Goal: Information Seeking & Learning: Learn about a topic

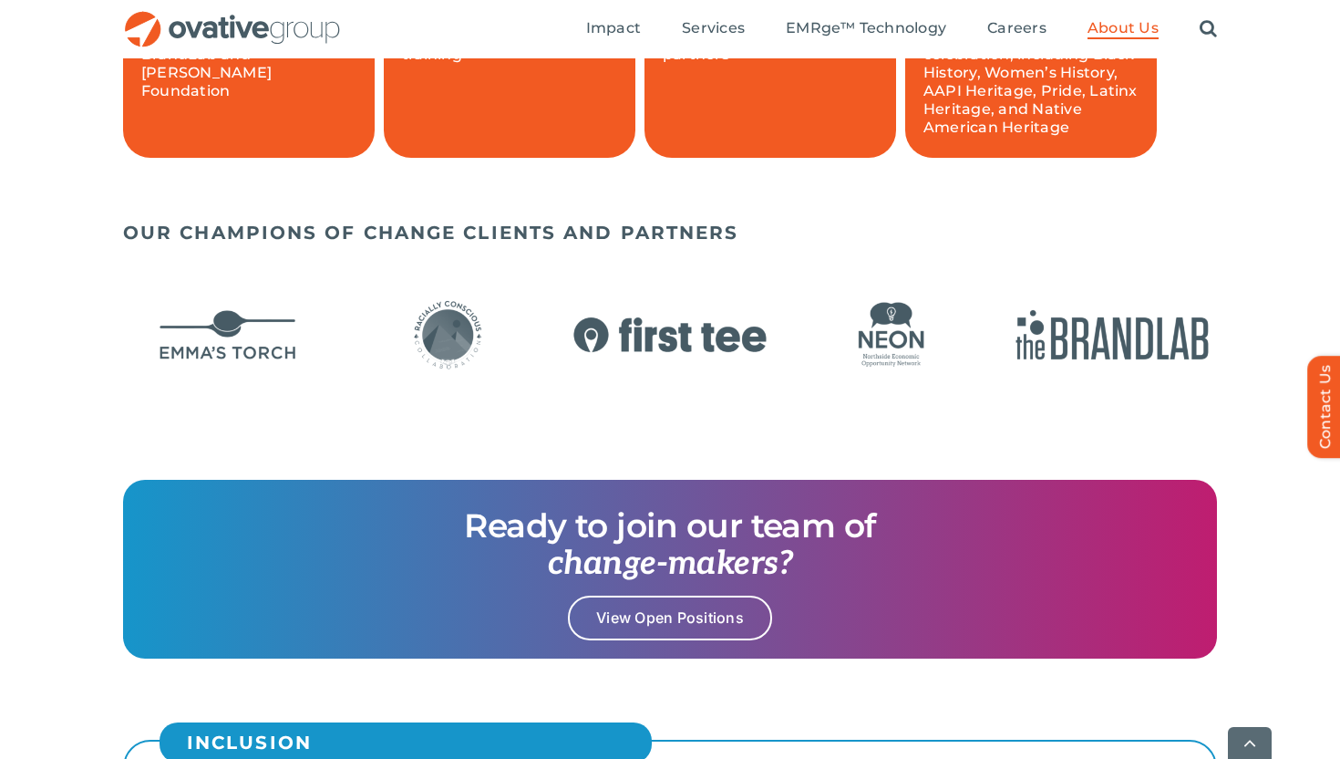
scroll to position [1453, 0]
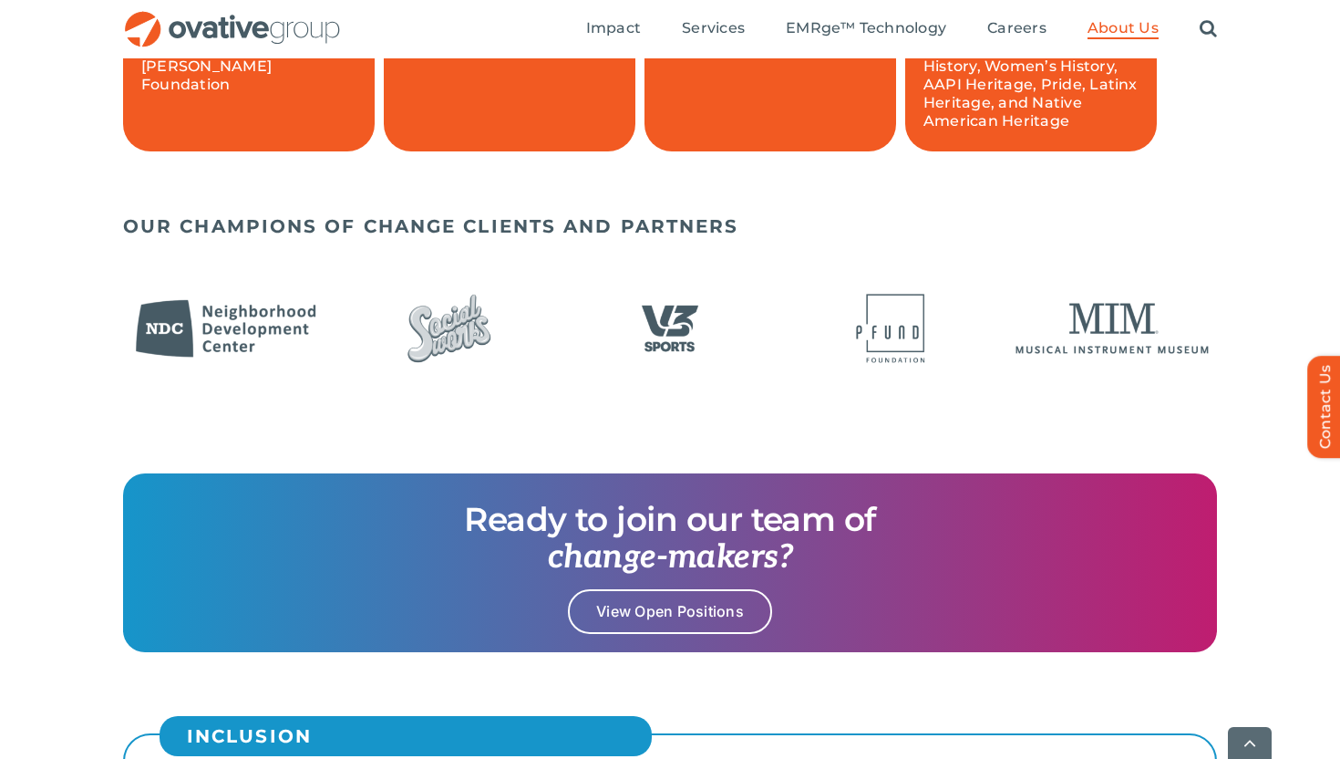
click at [103, 327] on div "OUR CHAMPIONS OF CHANGE CLIENTS AND PARTNERS" at bounding box center [670, 339] width 1340 height 267
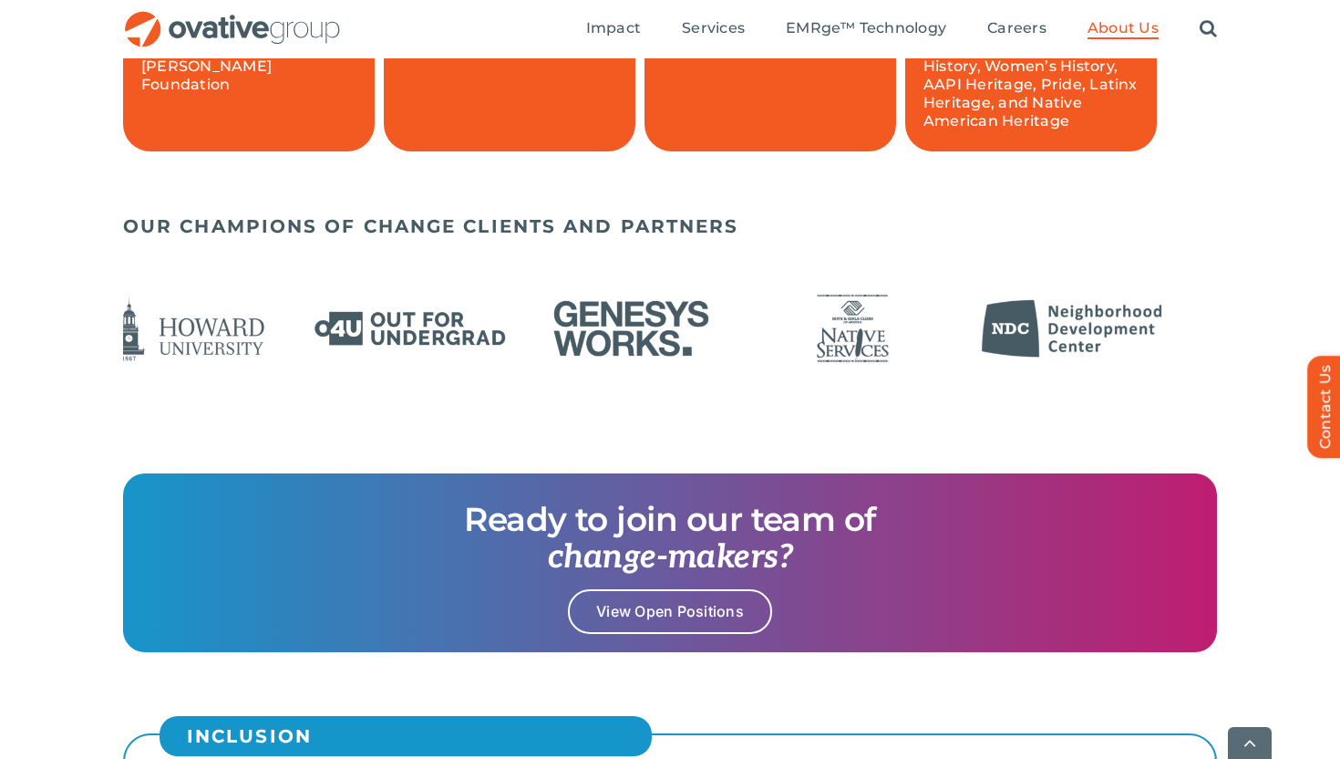
click at [1050, 332] on img "13 / 24" at bounding box center [1074, 328] width 210 height 86
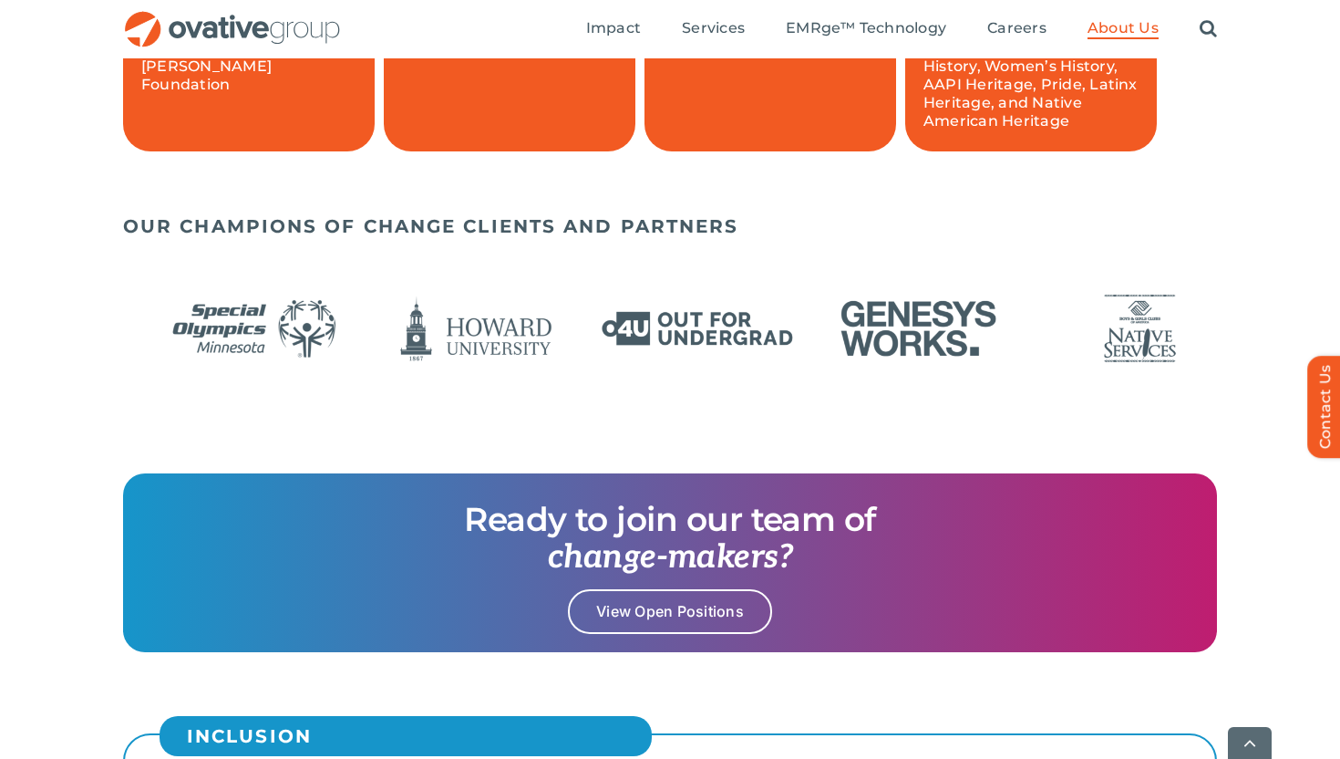
click at [470, 335] on img "9 / 24" at bounding box center [477, 328] width 210 height 86
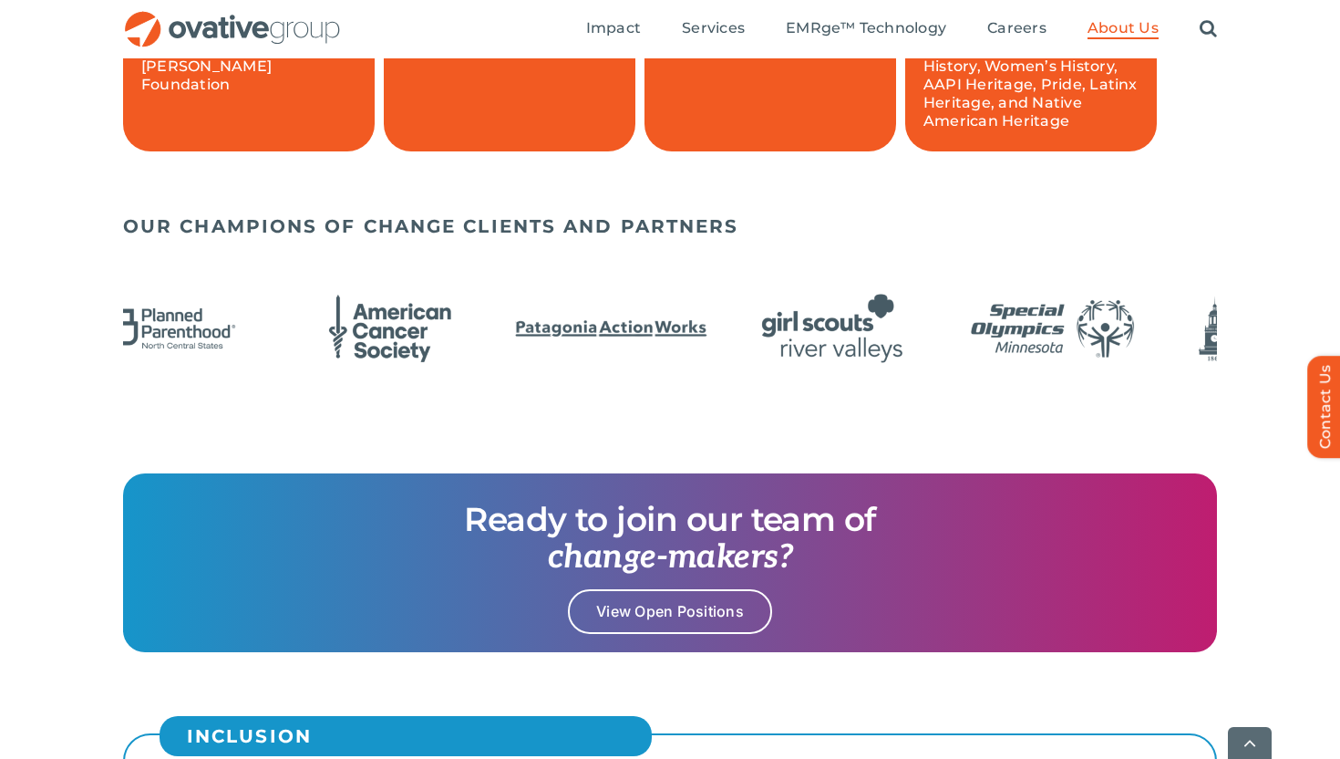
click at [1205, 320] on img "9 / 24" at bounding box center [1275, 328] width 210 height 86
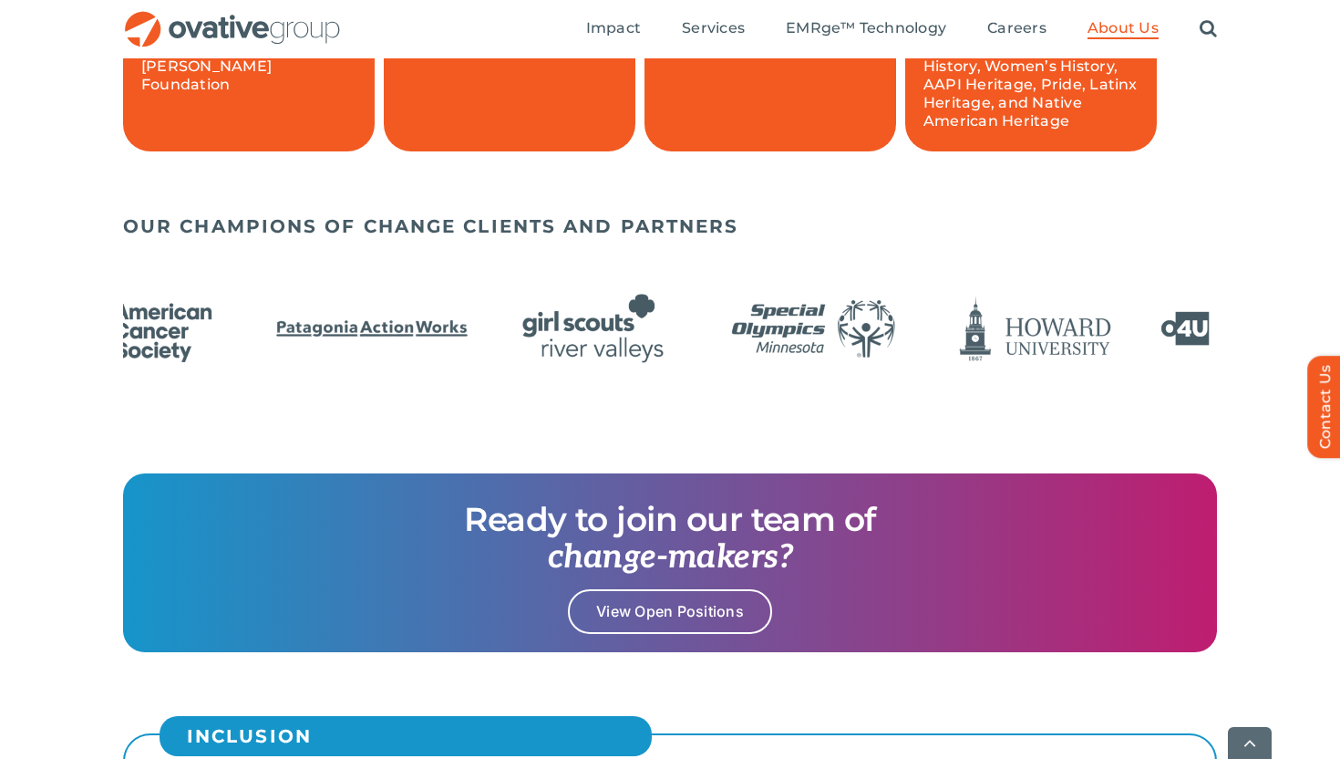
click at [227, 346] on img "5 / 24" at bounding box center [152, 328] width 210 height 86
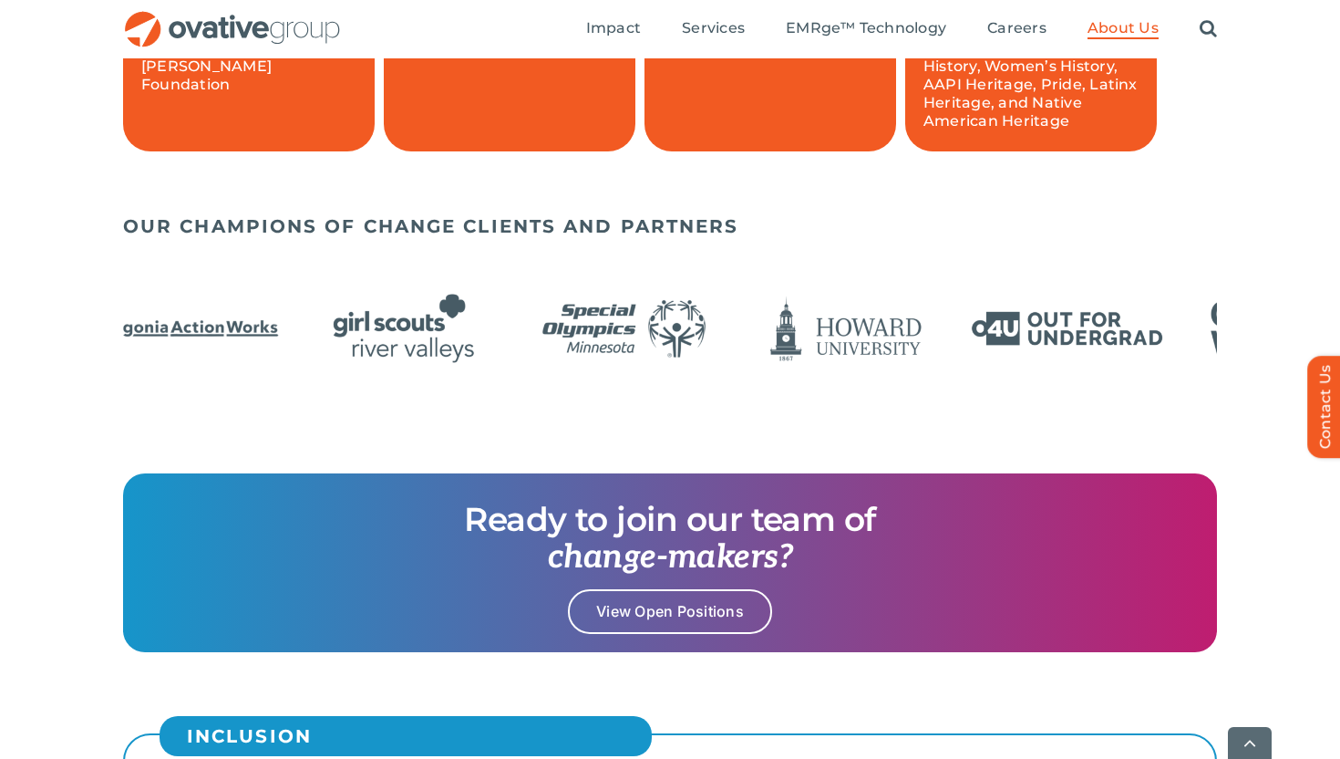
click at [0, 387] on div "OUR CHAMPIONS OF CHANGE CLIENTS AND PARTNERS" at bounding box center [670, 339] width 1340 height 267
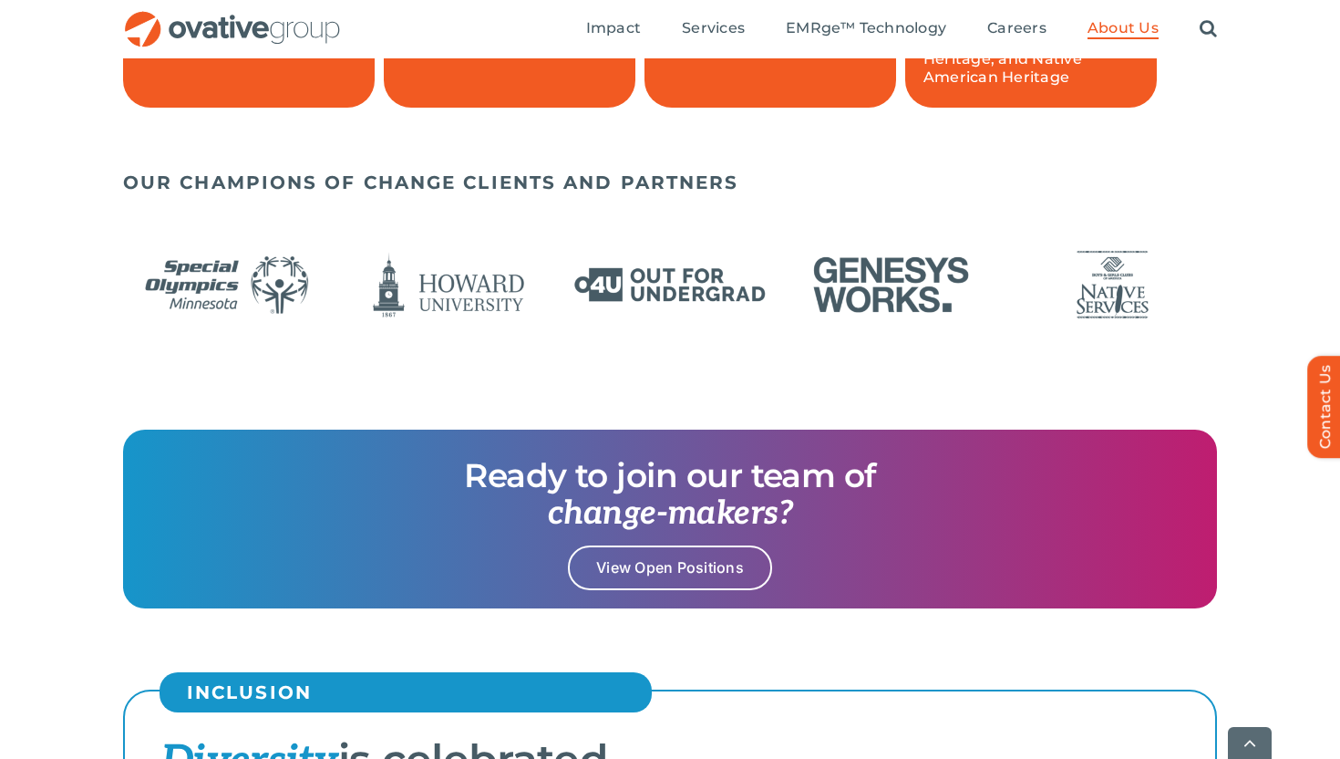
scroll to position [1505, 0]
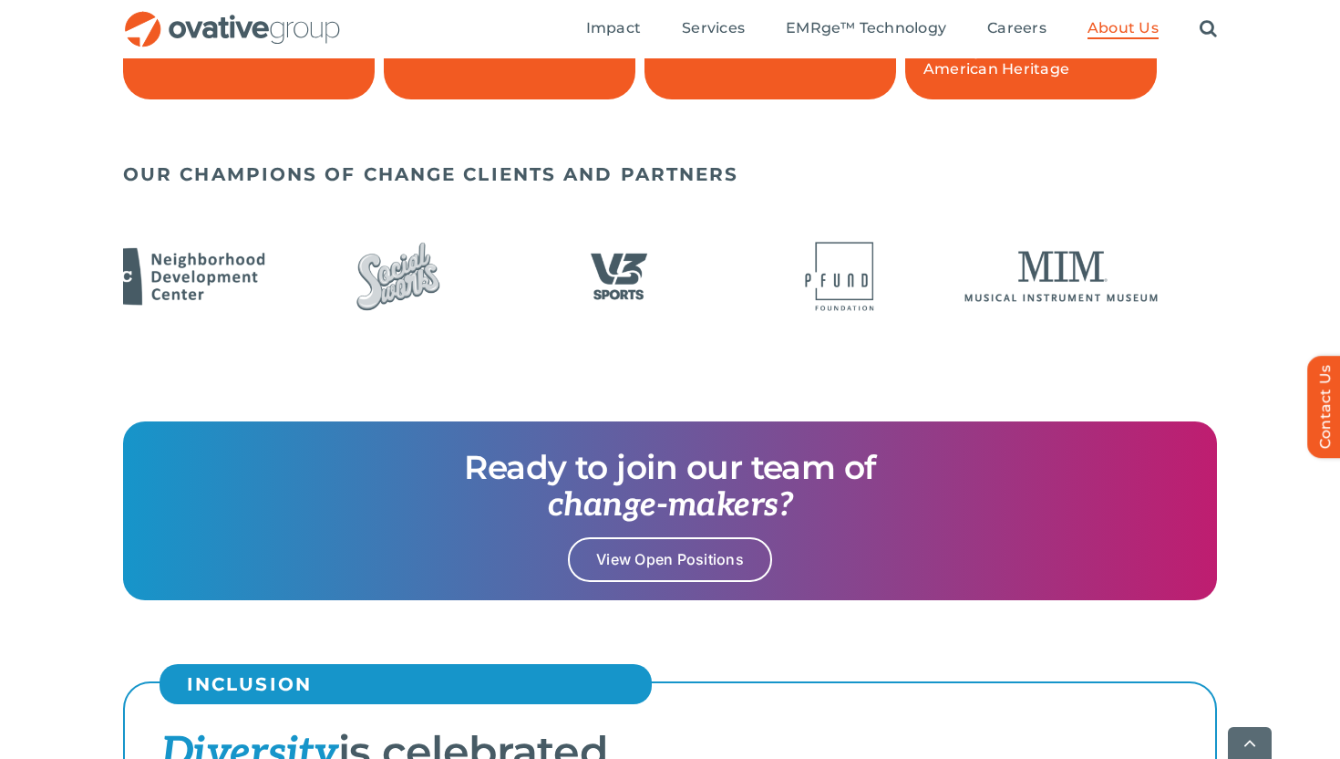
click at [854, 300] on img "16 / 24" at bounding box center [841, 276] width 210 height 86
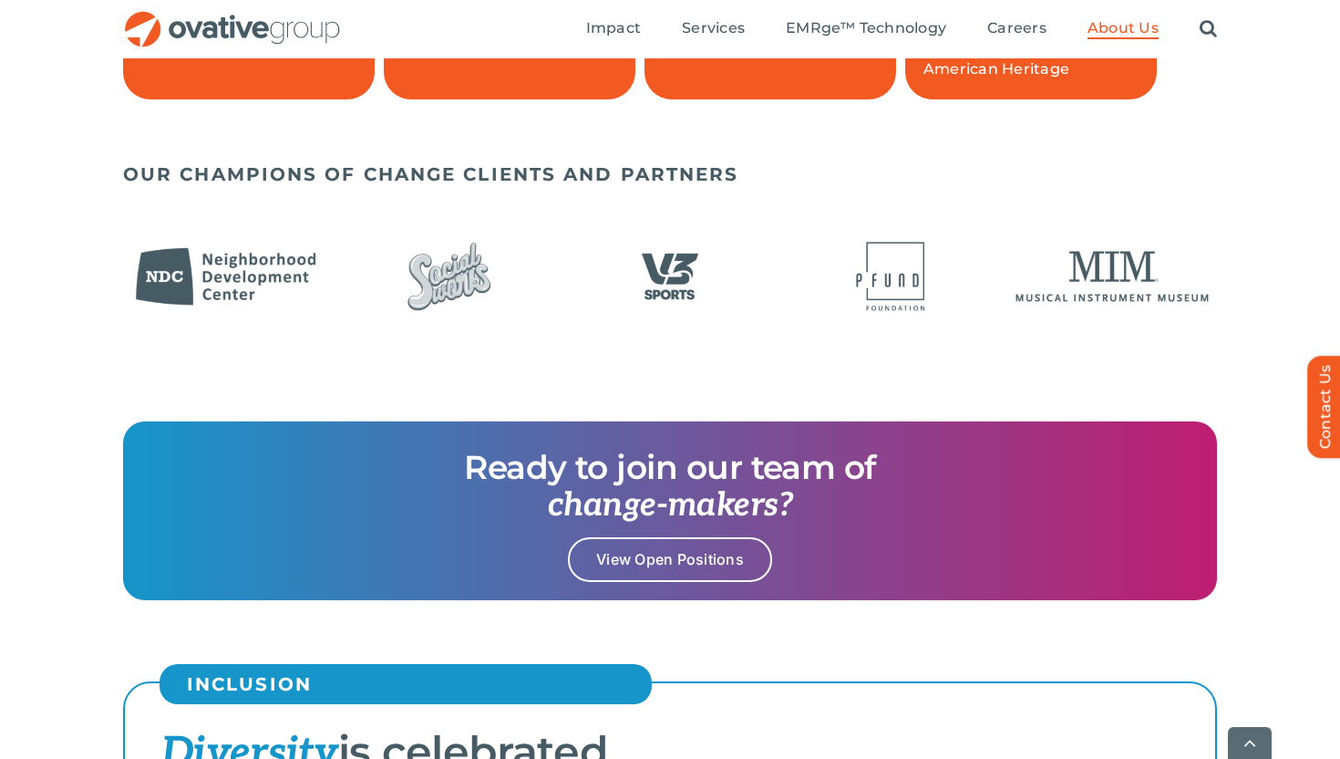
click at [465, 311] on img "14 / 24" at bounding box center [450, 276] width 210 height 86
click at [455, 285] on img "14 / 24" at bounding box center [450, 276] width 210 height 86
click at [473, 293] on img "14 / 24" at bounding box center [450, 276] width 210 height 86
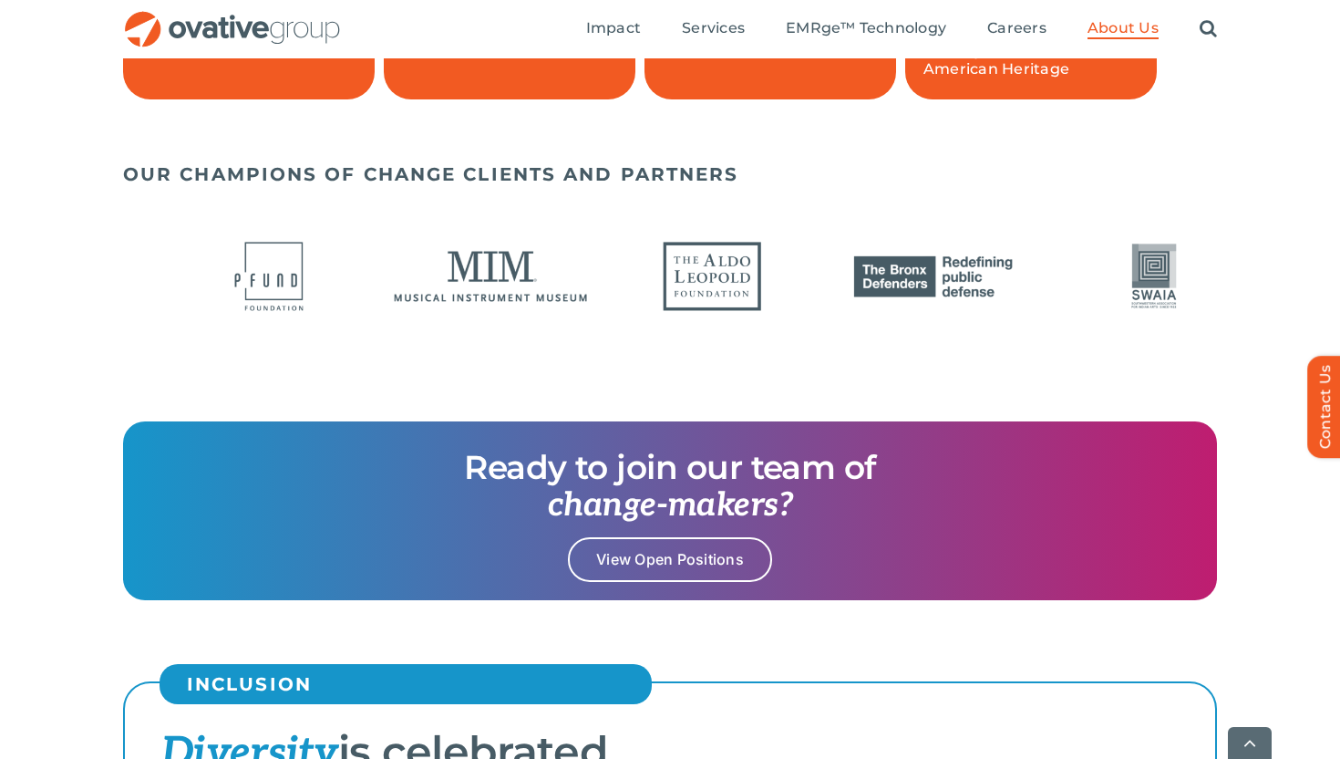
click at [4, 295] on div "OUR CHAMPIONS OF CHANGE CLIENTS AND PARTNERS" at bounding box center [670, 287] width 1340 height 267
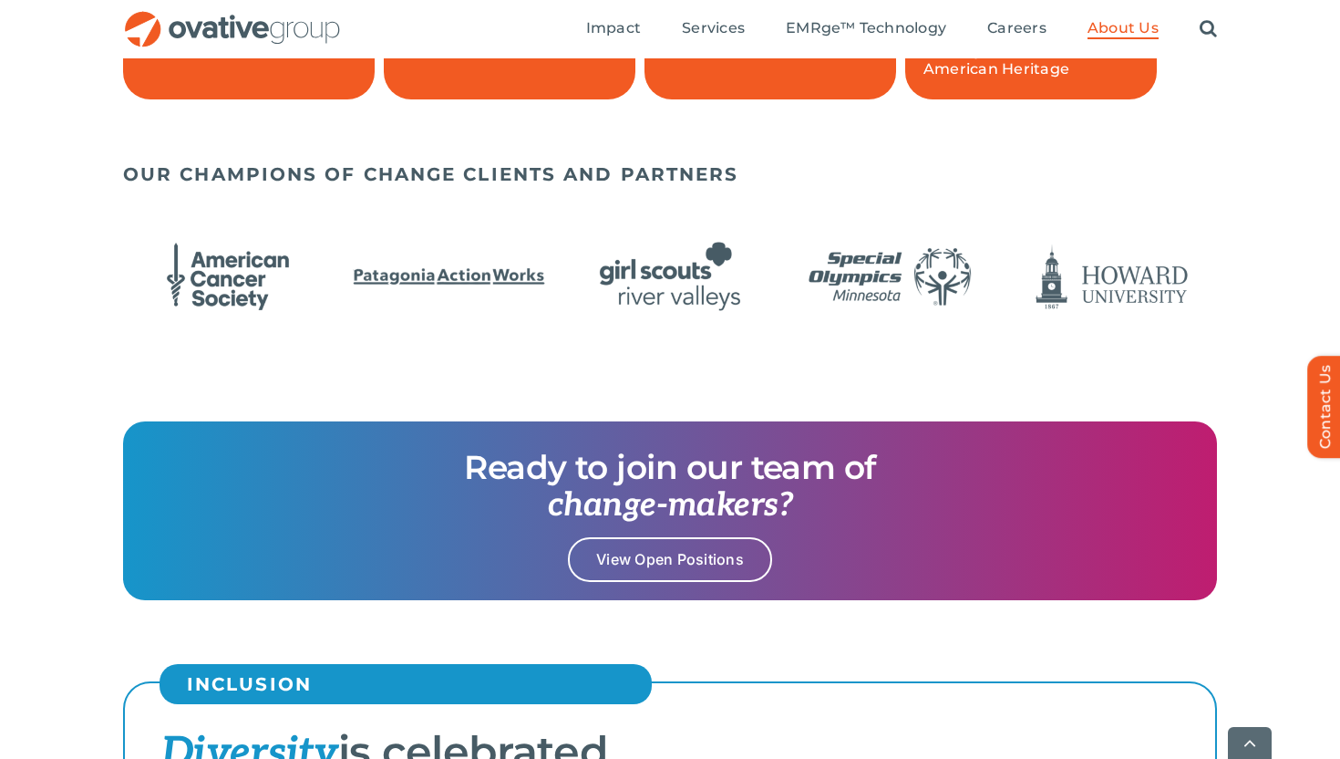
click at [1307, 173] on div "OUR CHAMPIONS OF CHANGE CLIENTS AND PARTNERS" at bounding box center [670, 287] width 1340 height 267
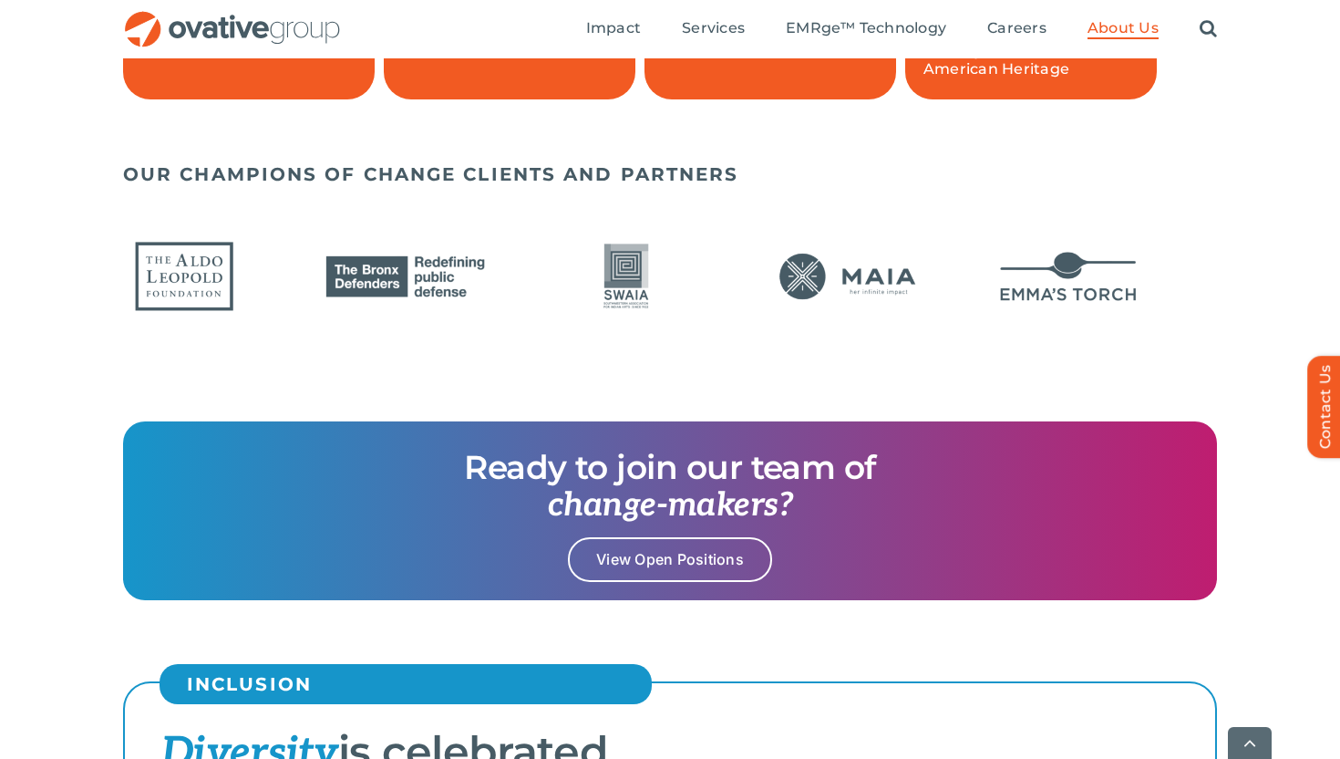
click at [613, 289] on img "20 / 24" at bounding box center [627, 276] width 210 height 86
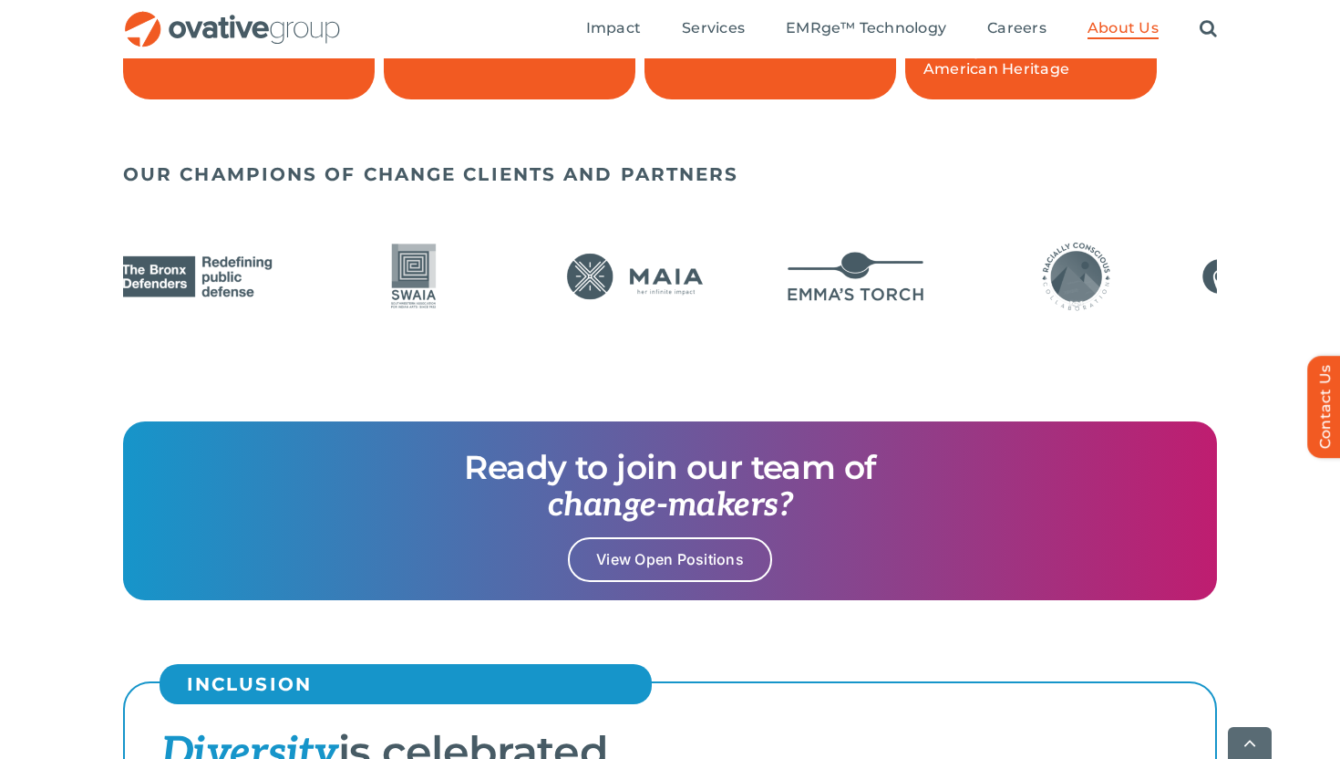
click at [309, 309] on img "20 / 24" at bounding box center [414, 276] width 210 height 86
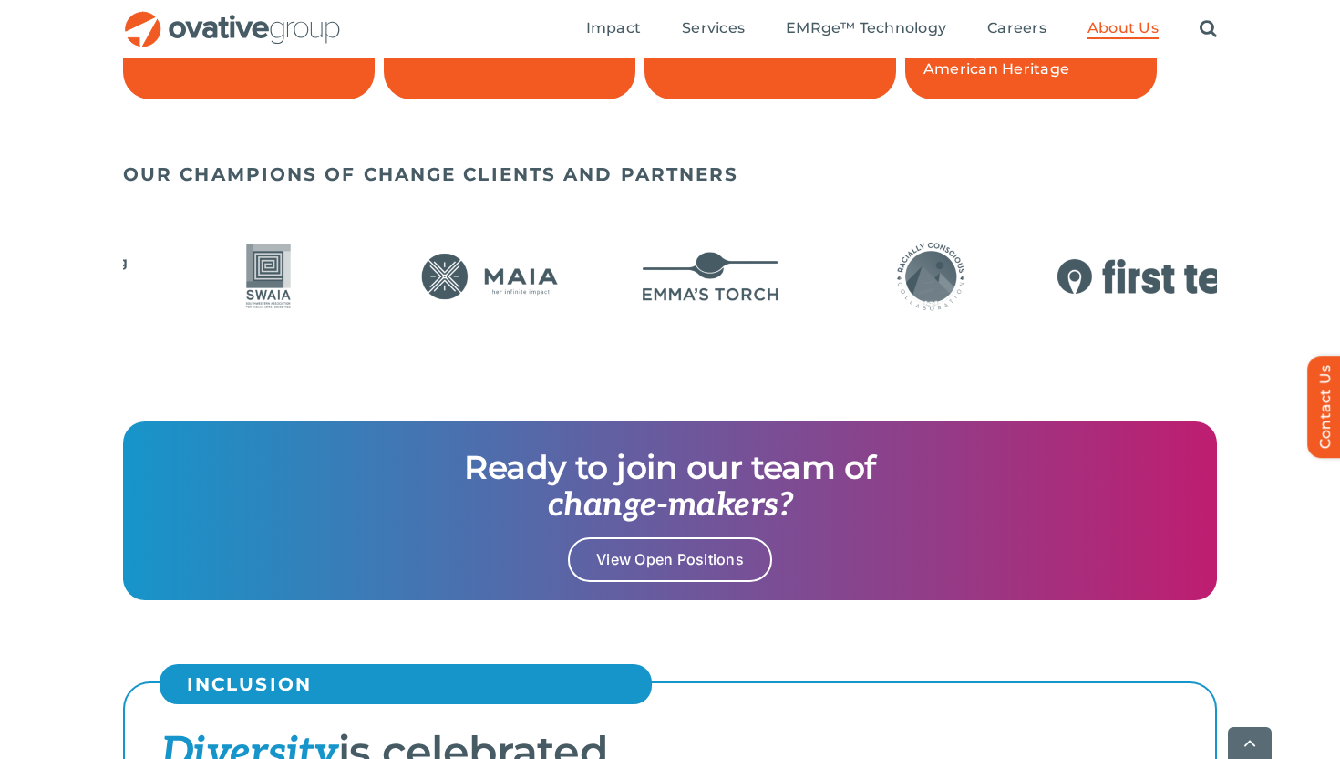
click at [0, 361] on div "OUR CHAMPIONS OF CHANGE CLIENTS AND PARTNERS" at bounding box center [670, 287] width 1340 height 267
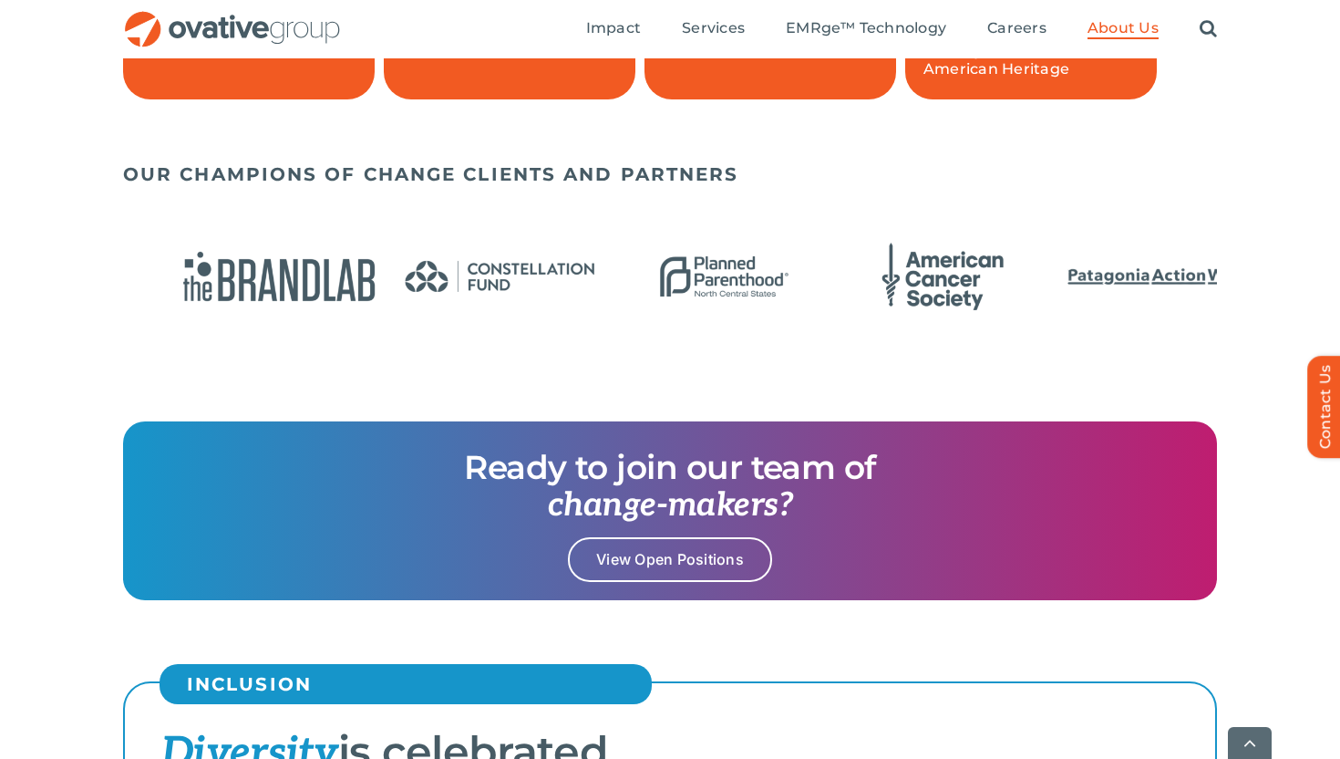
click at [463, 379] on div "OUR CHAMPIONS OF CHANGE CLIENTS AND PARTNERS" at bounding box center [670, 287] width 1340 height 267
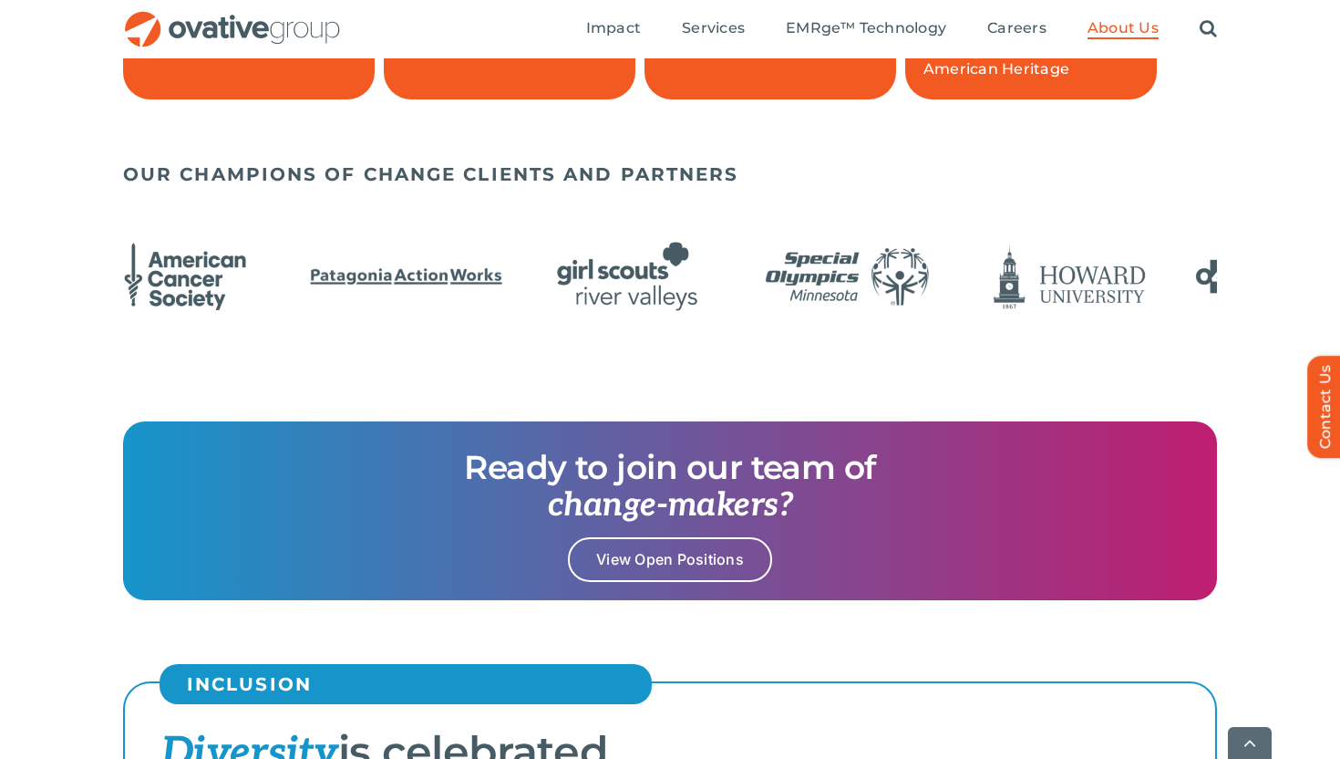
click at [744, 302] on img "8 / 24" at bounding box center [849, 276] width 210 height 86
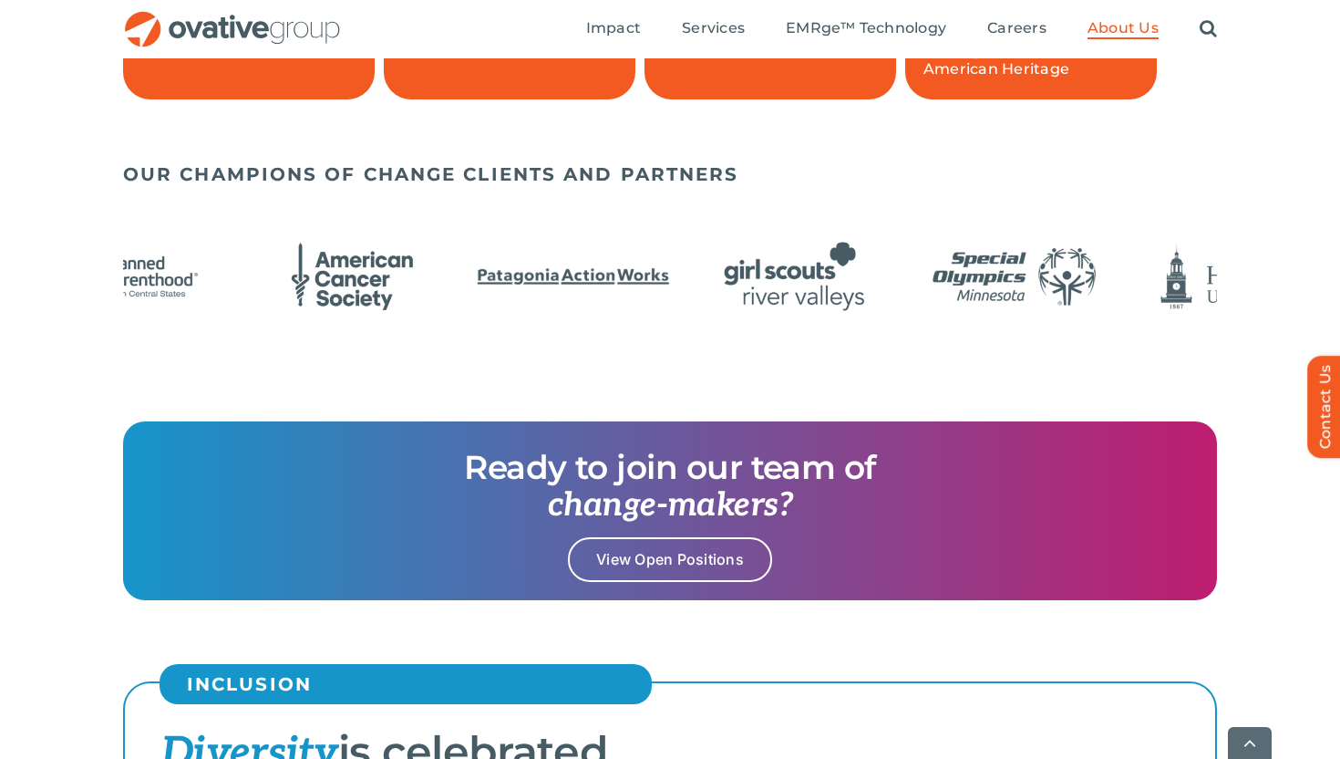
click at [690, 309] on img "7 / 24" at bounding box center [795, 276] width 210 height 86
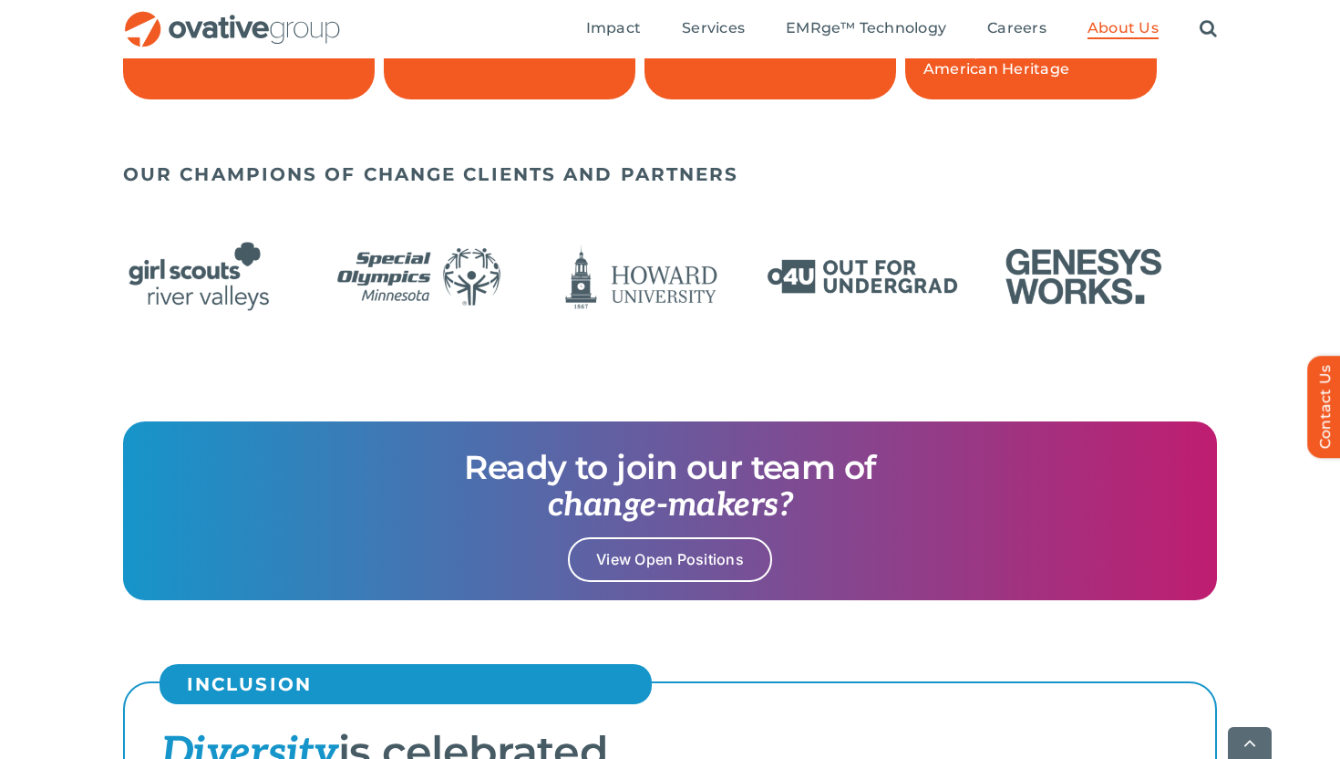
click at [946, 328] on div at bounding box center [670, 278] width 1094 height 104
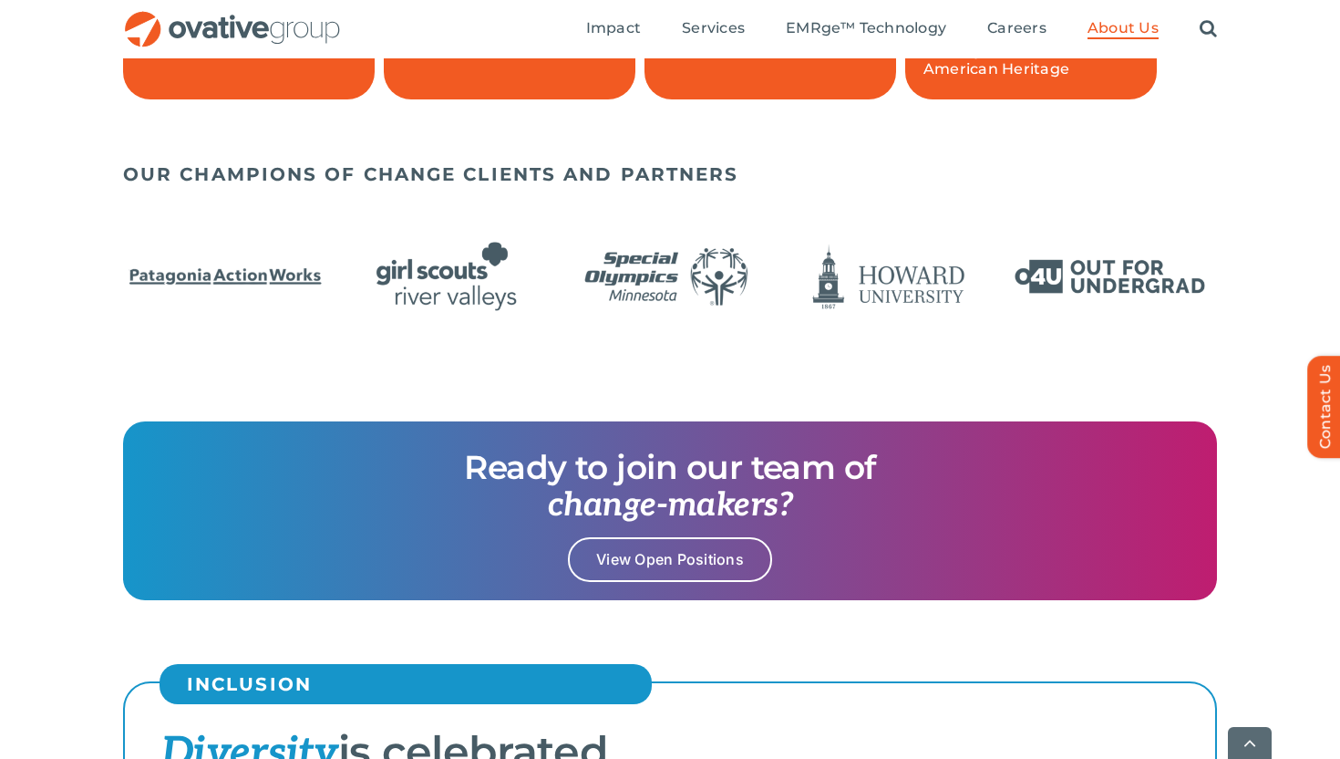
click at [1137, 300] on img "10 / 24" at bounding box center [1111, 276] width 210 height 86
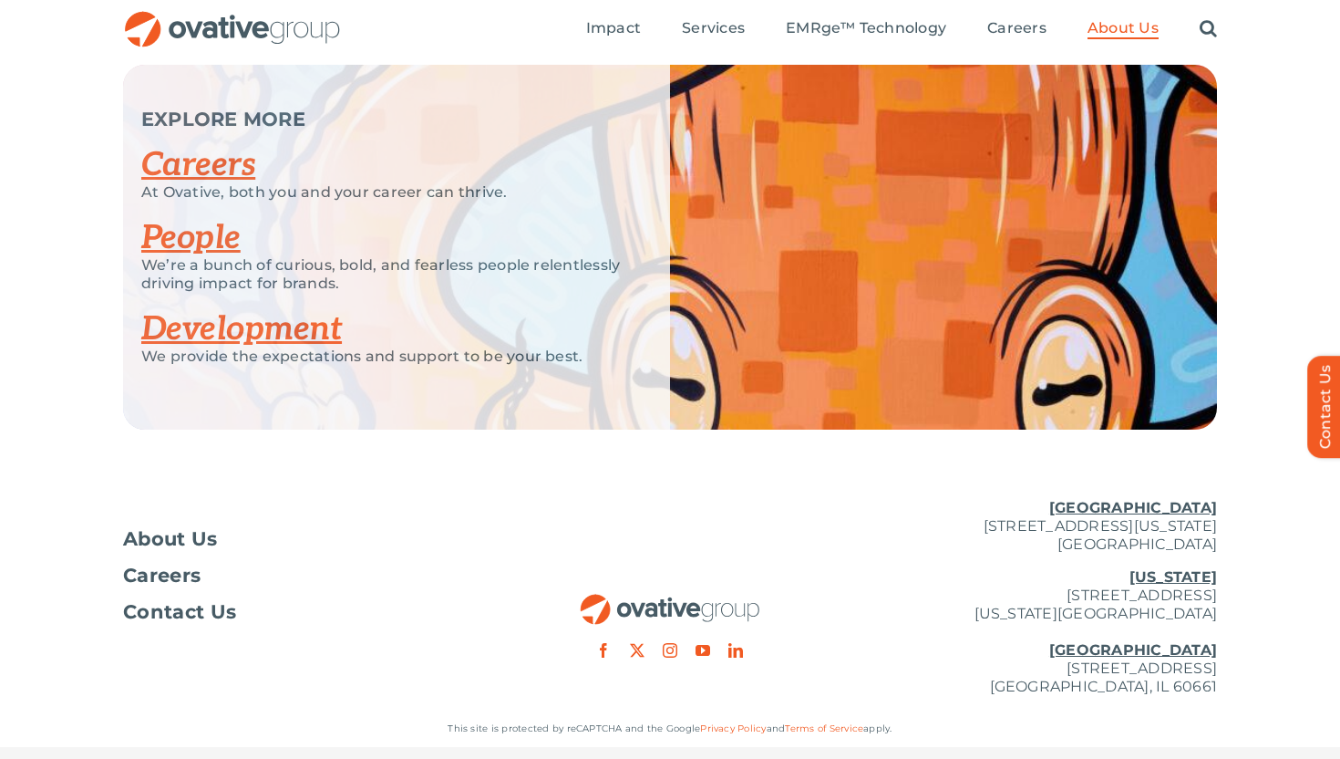
scroll to position [3562, 0]
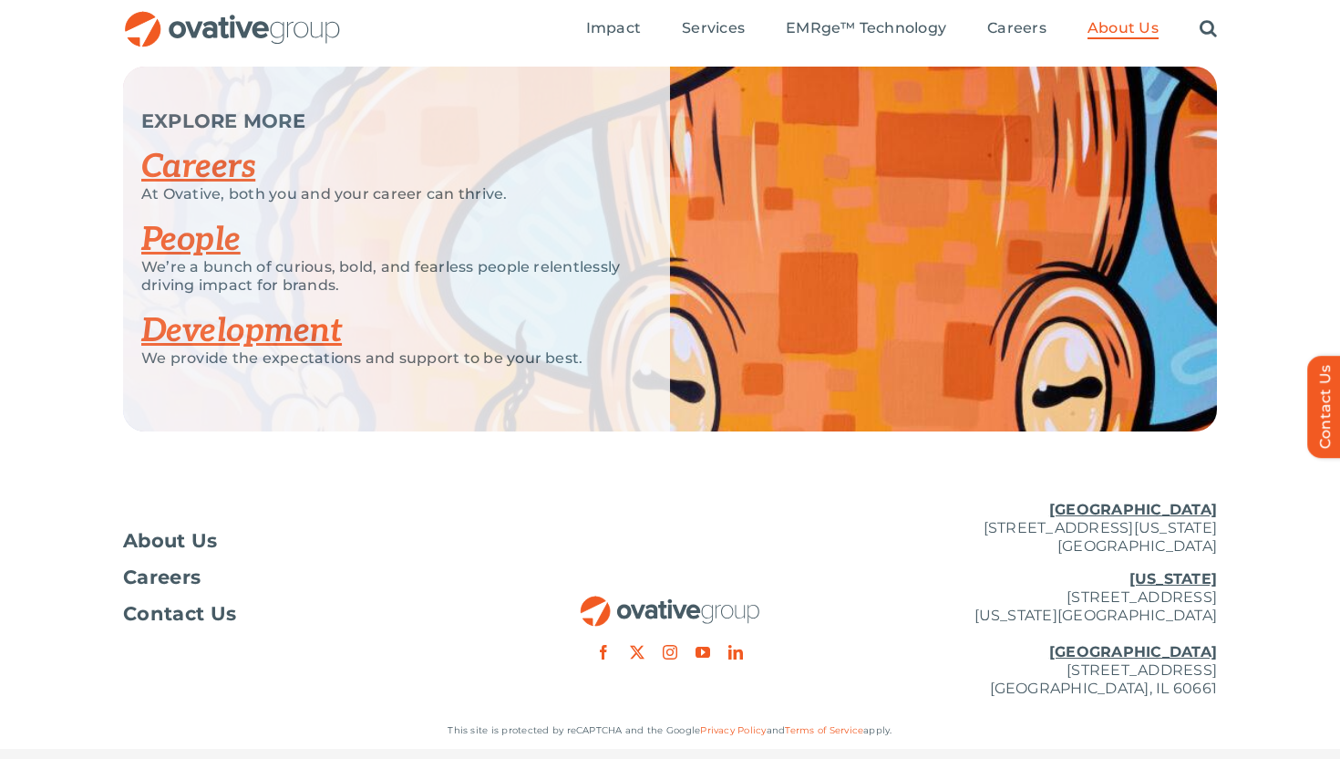
click at [162, 232] on link "People" at bounding box center [190, 240] width 99 height 40
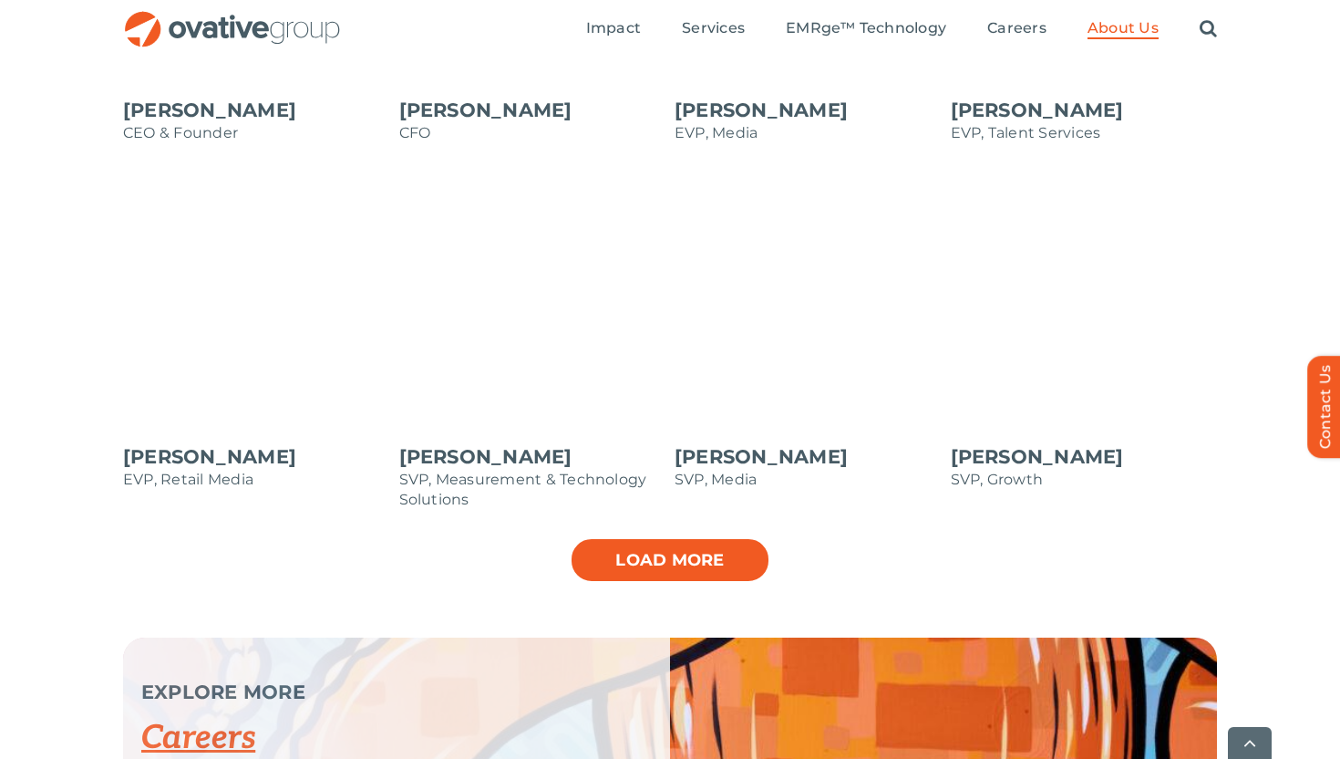
scroll to position [1867, 0]
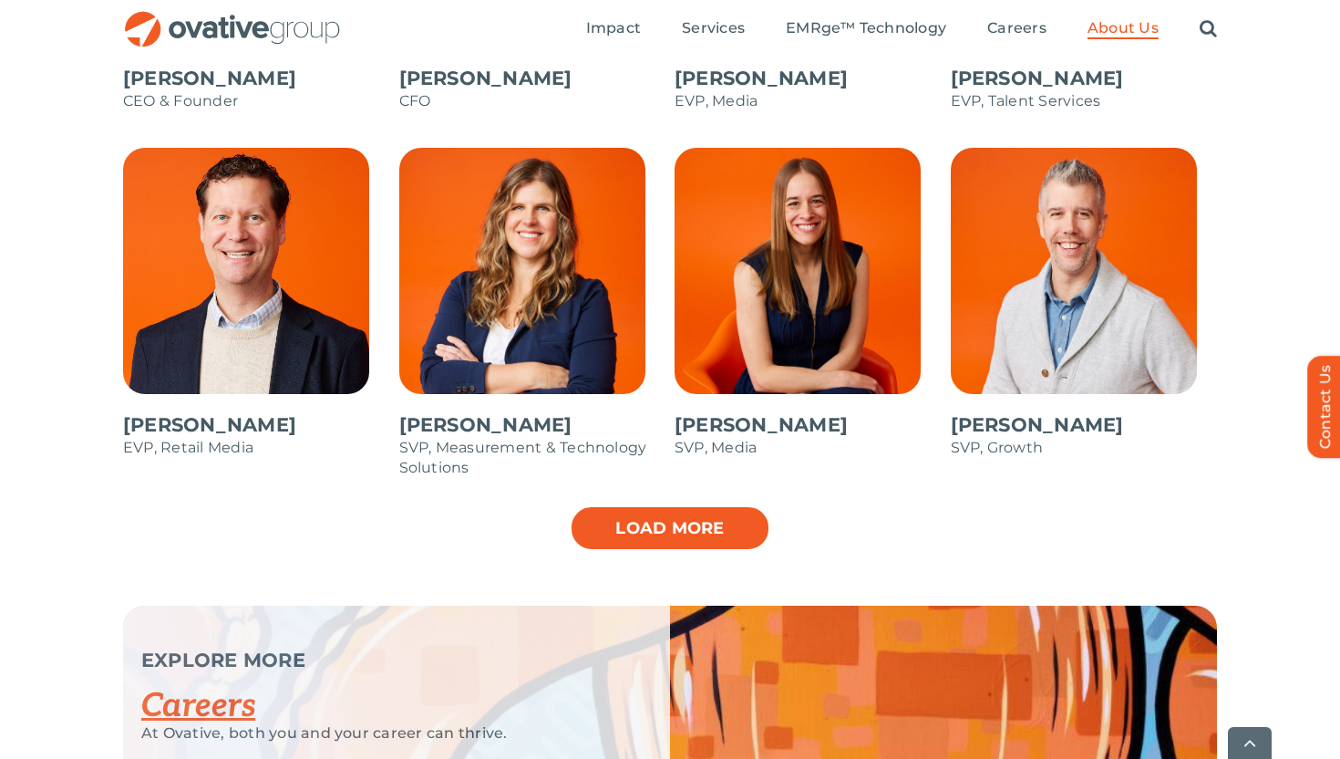
click at [634, 541] on link "Load more" at bounding box center [670, 528] width 201 height 46
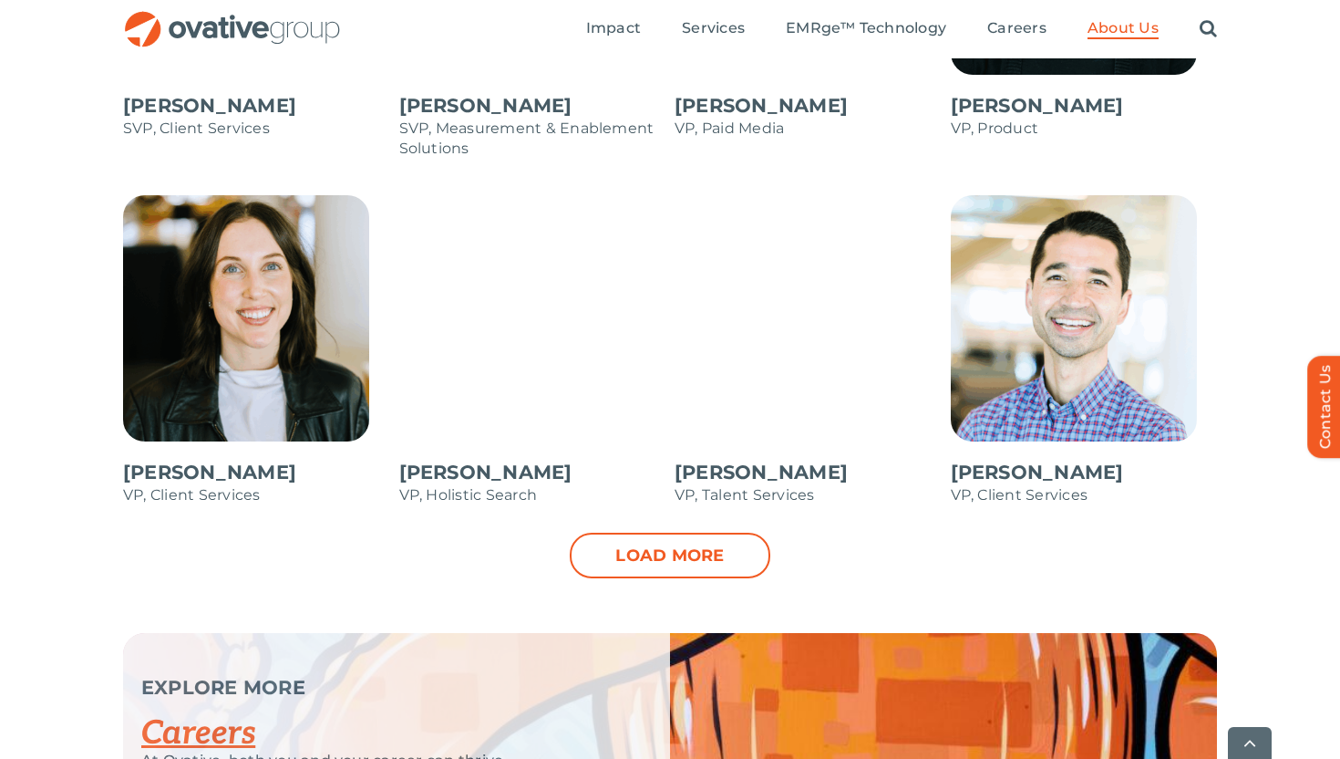
scroll to position [2620, 0]
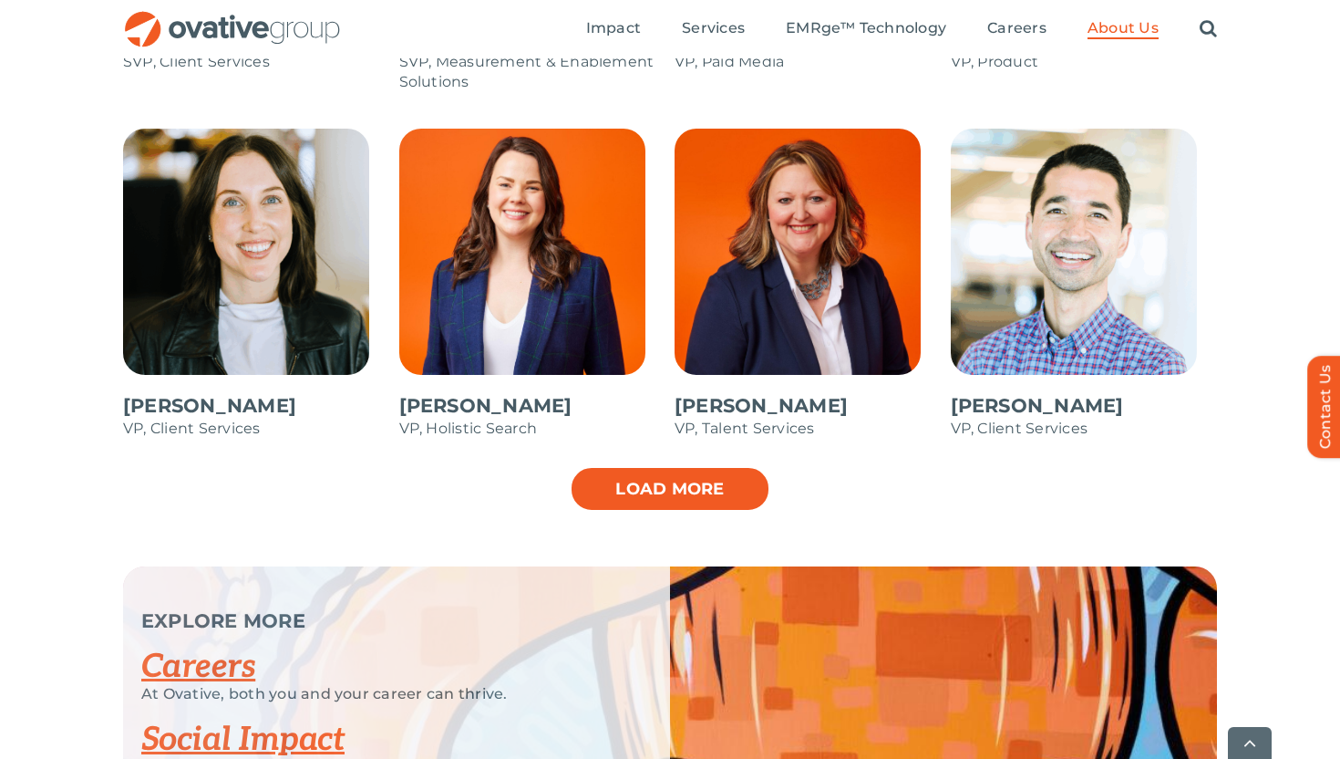
click at [677, 494] on link "Load more" at bounding box center [670, 489] width 201 height 46
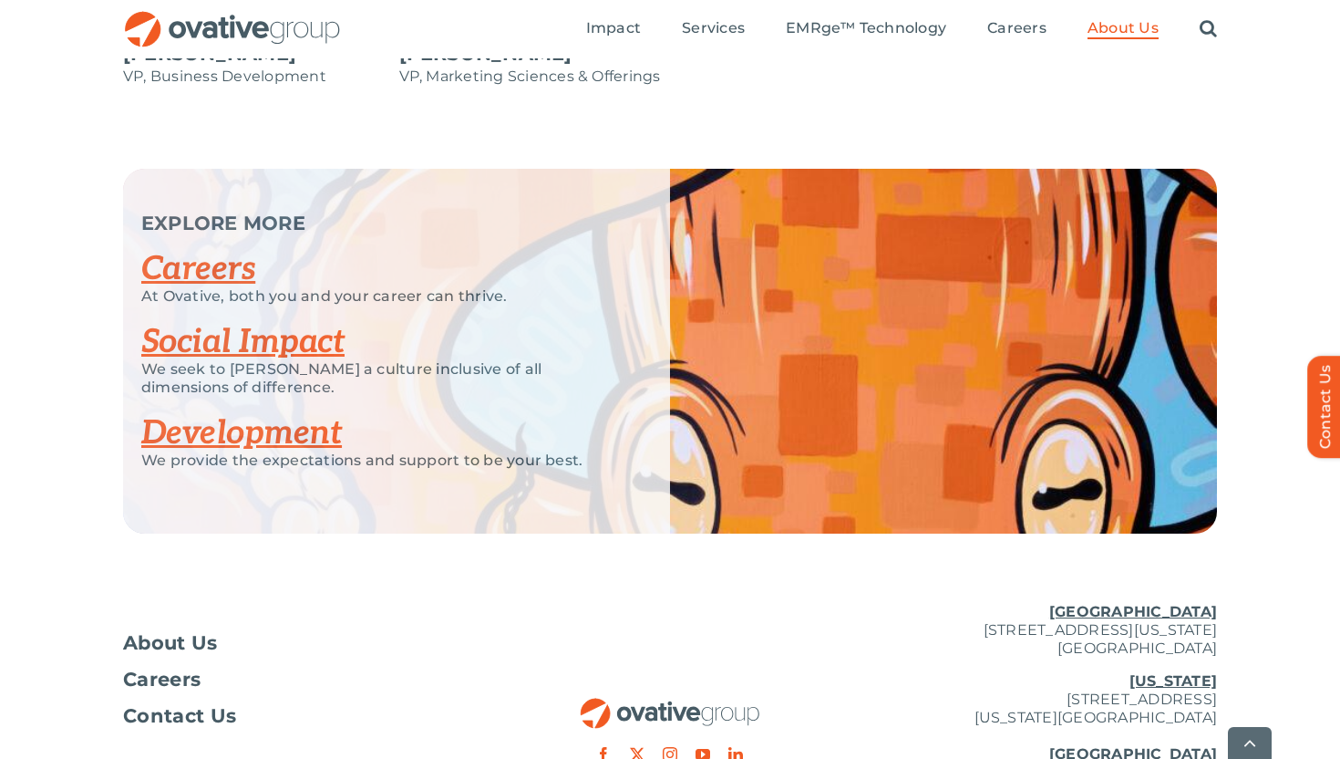
scroll to position [3322, 0]
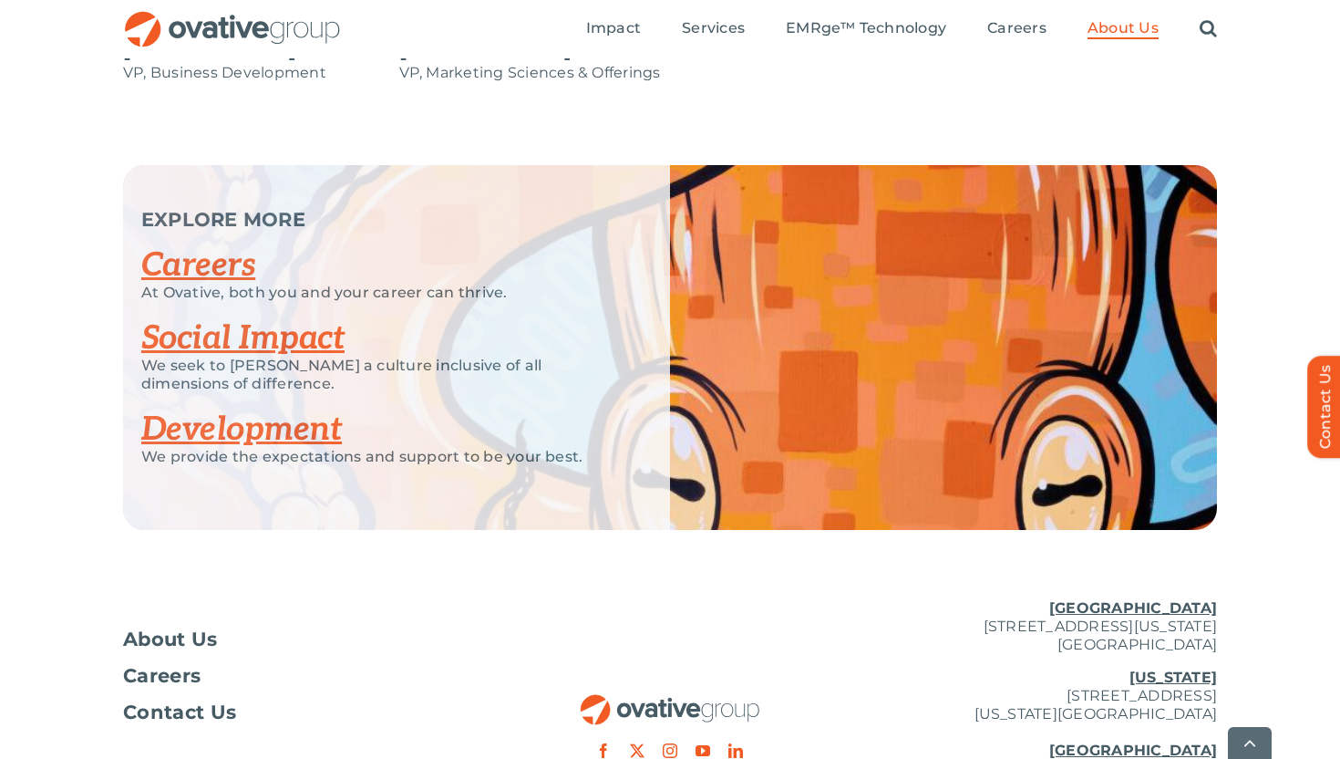
click at [296, 438] on link "Development" at bounding box center [241, 429] width 201 height 40
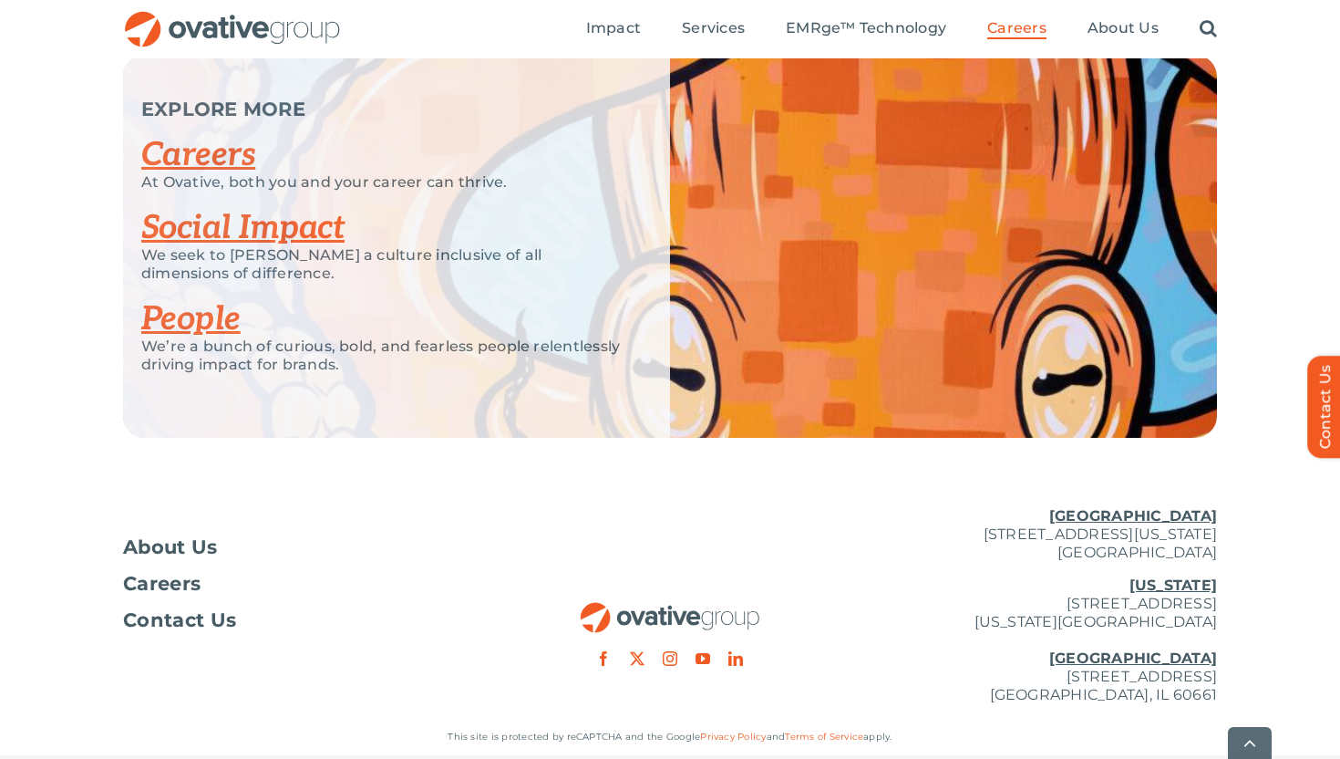
scroll to position [4607, 0]
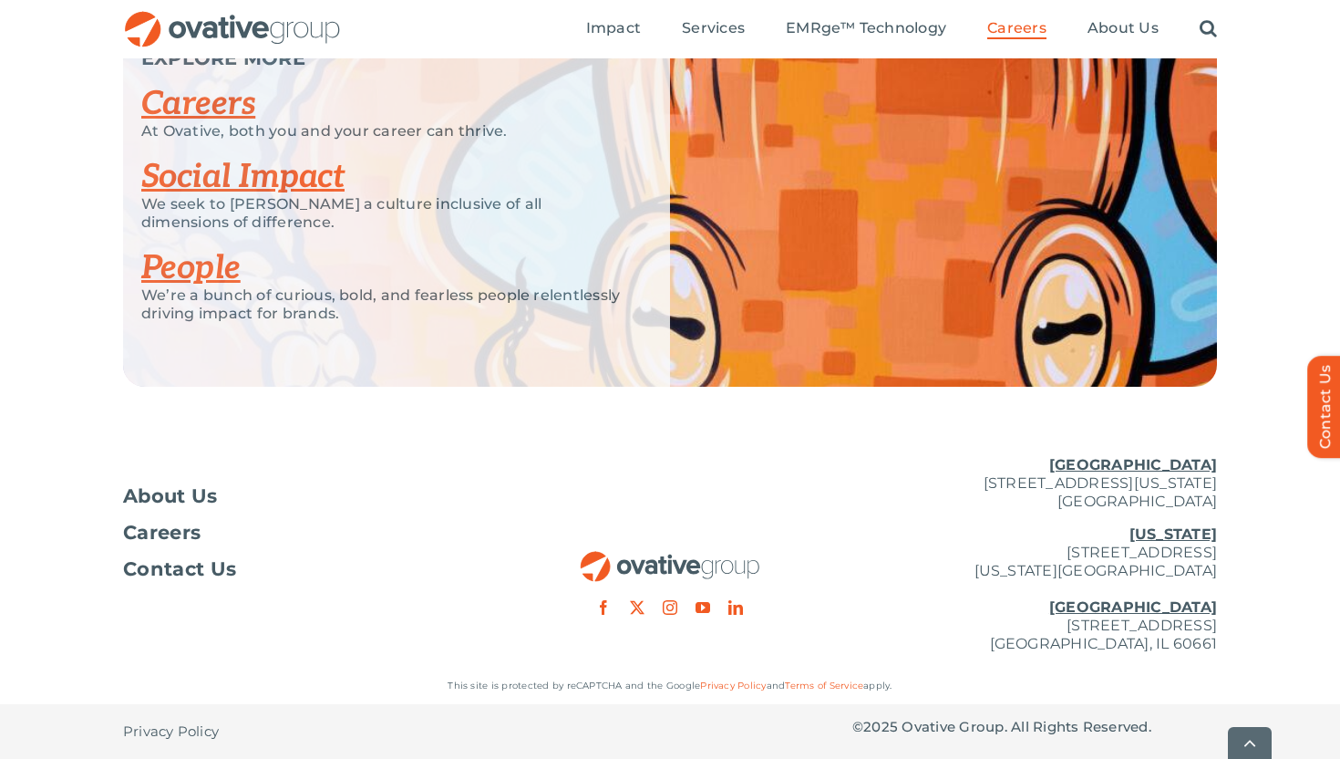
click at [326, 185] on link "Social Impact" at bounding box center [242, 177] width 203 height 40
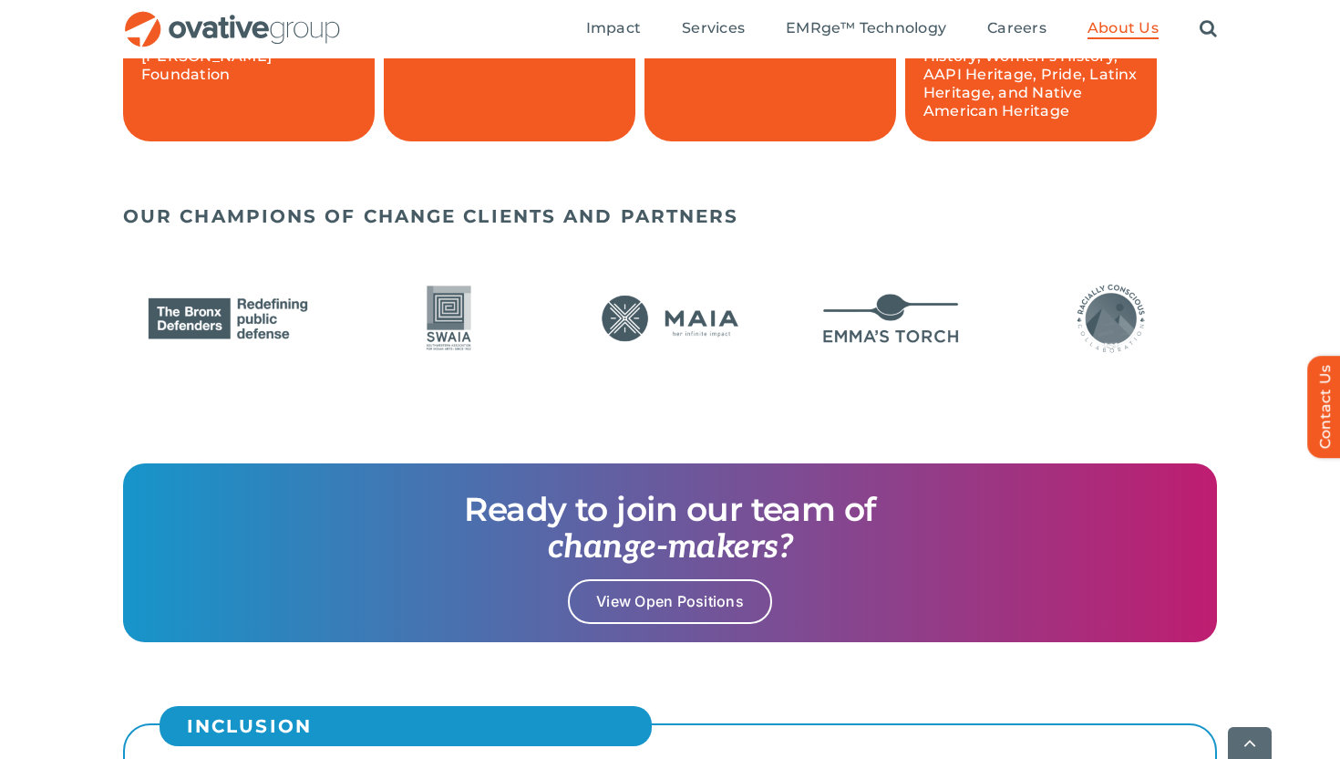
scroll to position [1529, 0]
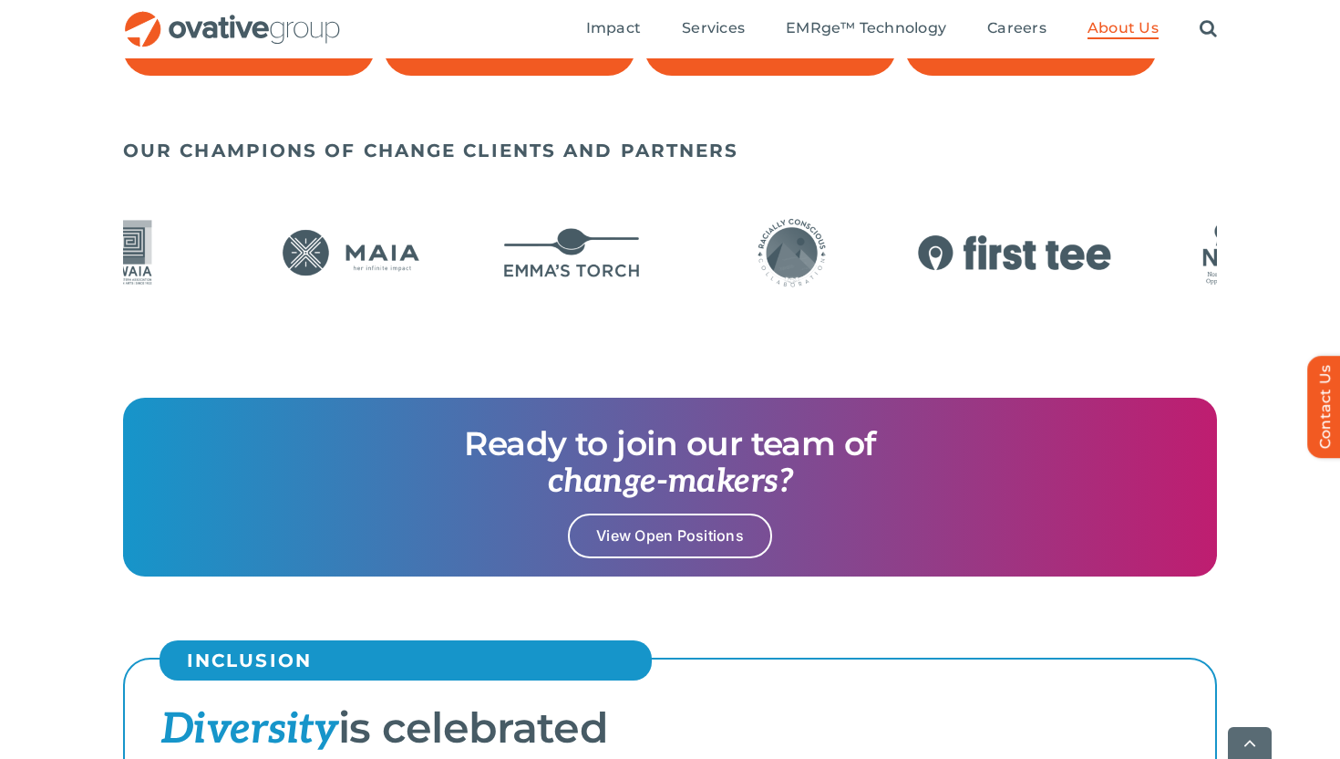
click at [499, 284] on img "22 / 24" at bounding box center [573, 253] width 210 height 86
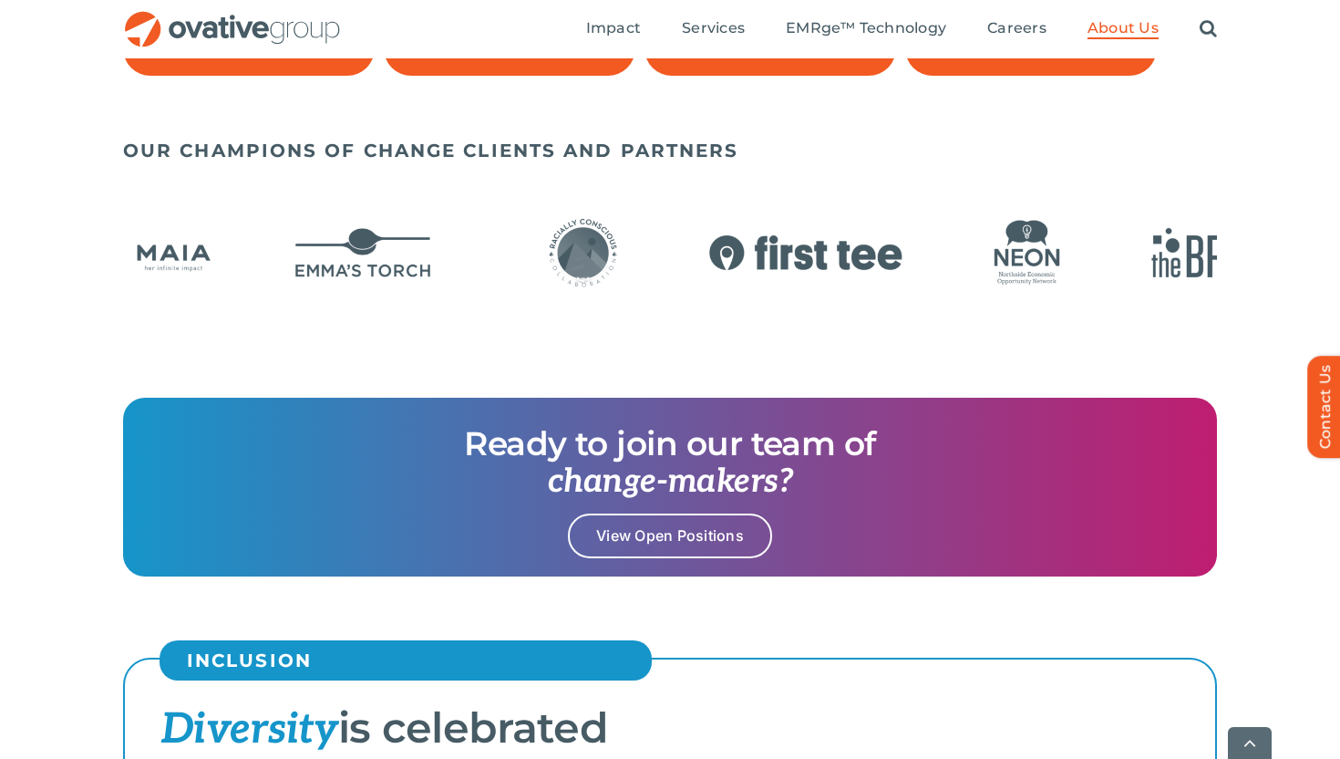
click at [453, 286] on div at bounding box center [670, 254] width 1094 height 104
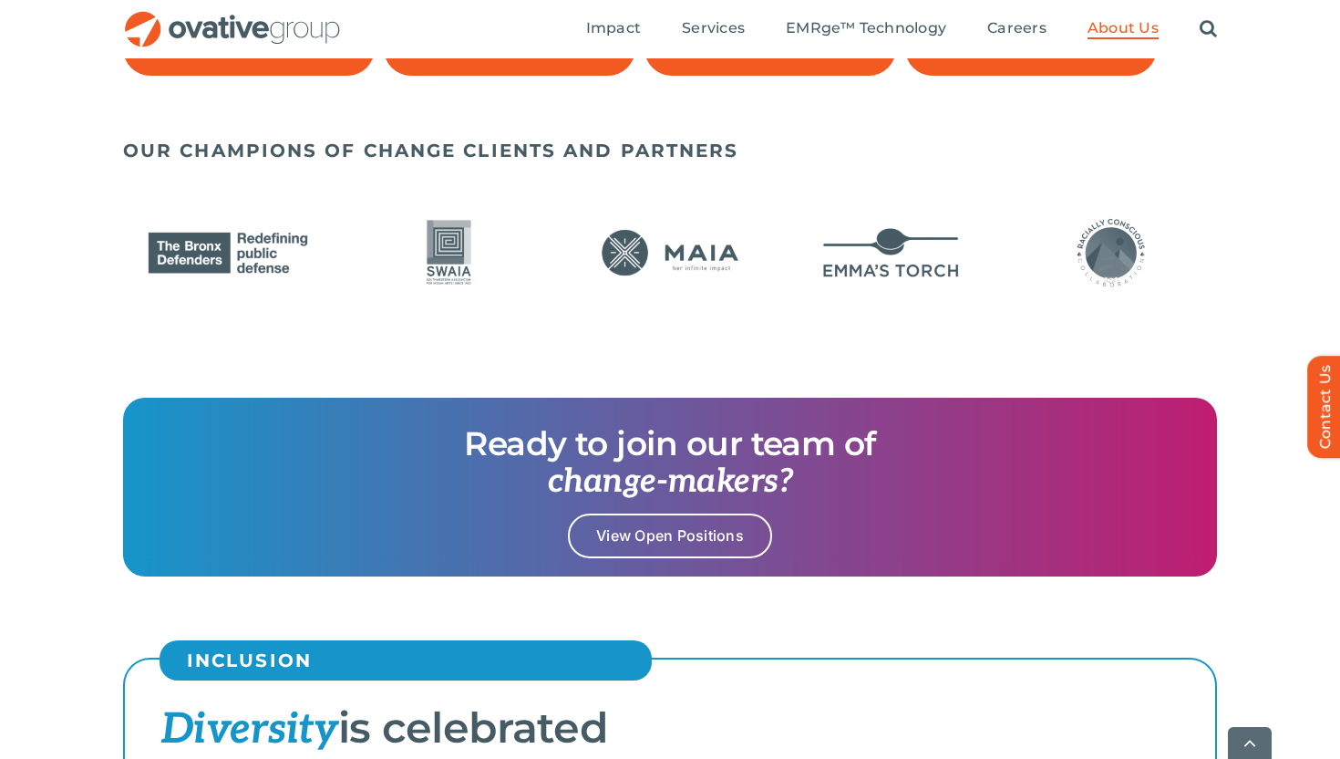
click at [1092, 263] on img "23 / 24" at bounding box center [1113, 253] width 210 height 86
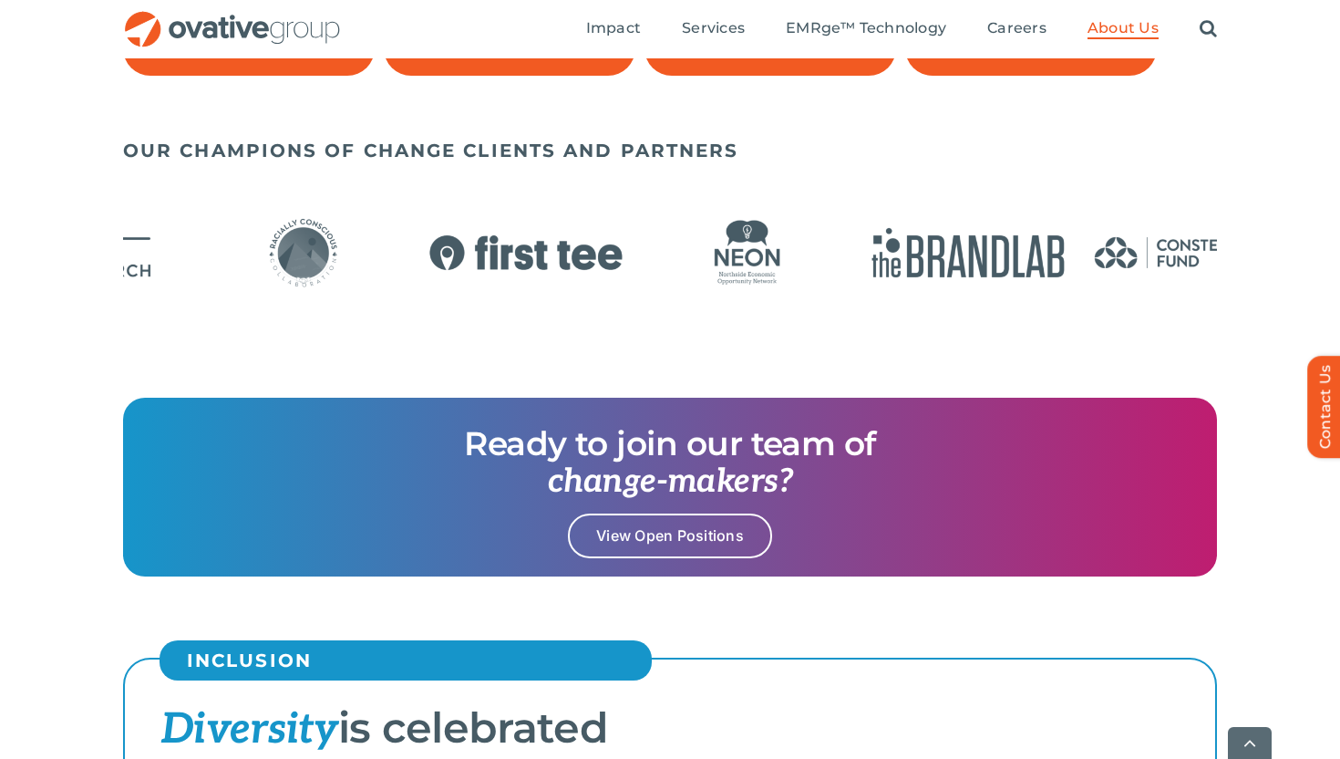
click at [226, 209] on div at bounding box center [670, 254] width 1094 height 104
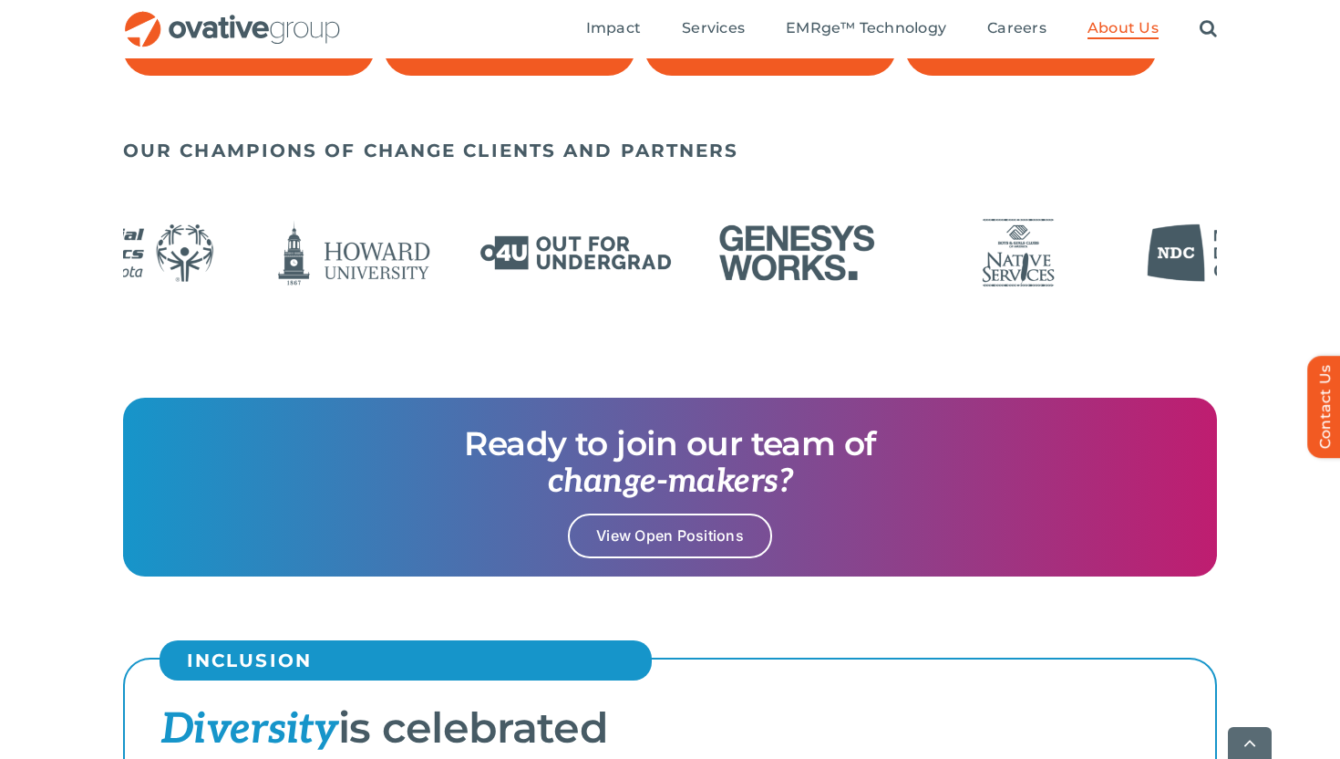
click at [354, 259] on img "9 / 24" at bounding box center [355, 253] width 210 height 86
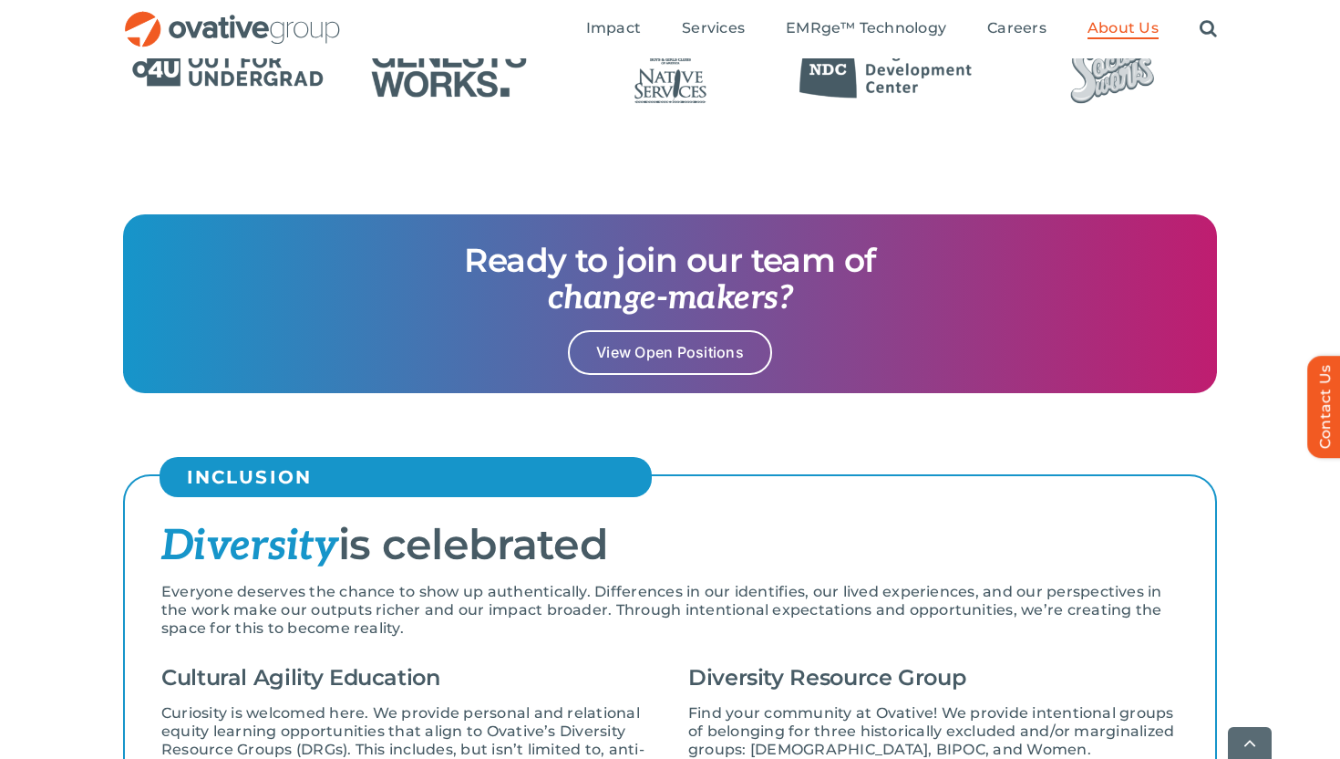
scroll to position [1716, 0]
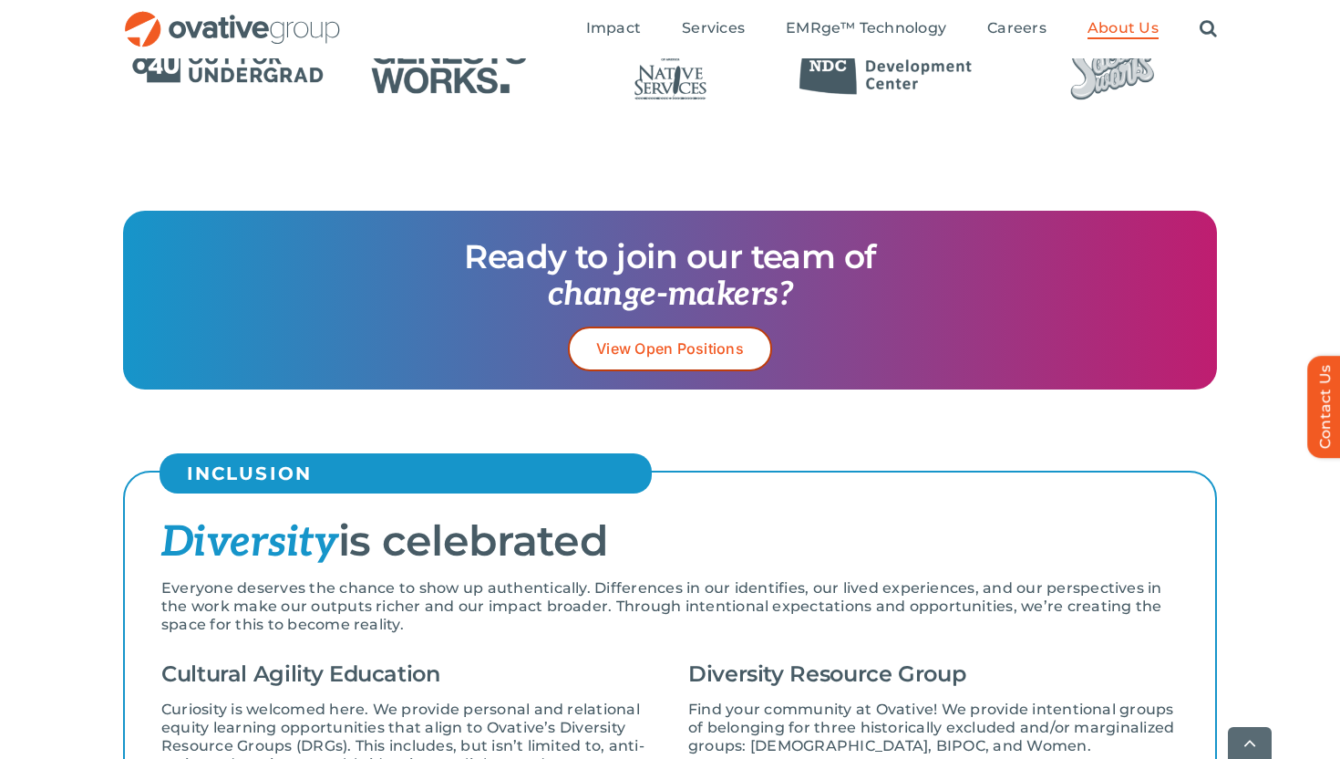
click at [711, 356] on span "View Open Positions" at bounding box center [670, 348] width 148 height 17
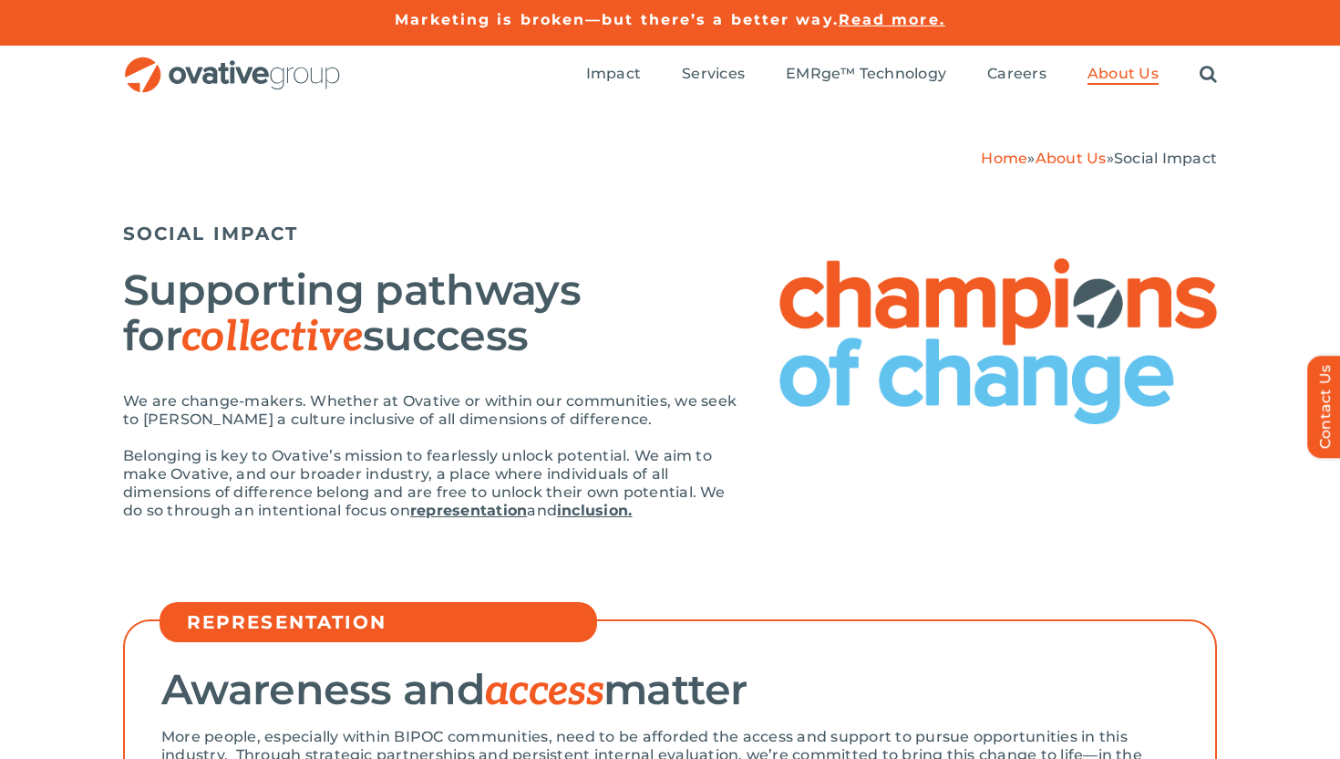
click at [483, 27] on link "Marketing is broken—but there’s a better way." at bounding box center [617, 19] width 444 height 17
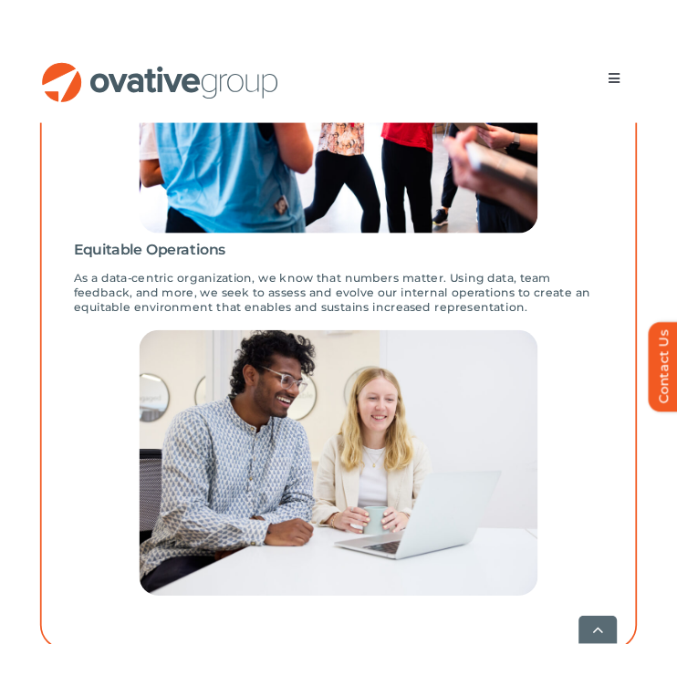
scroll to position [1107, 0]
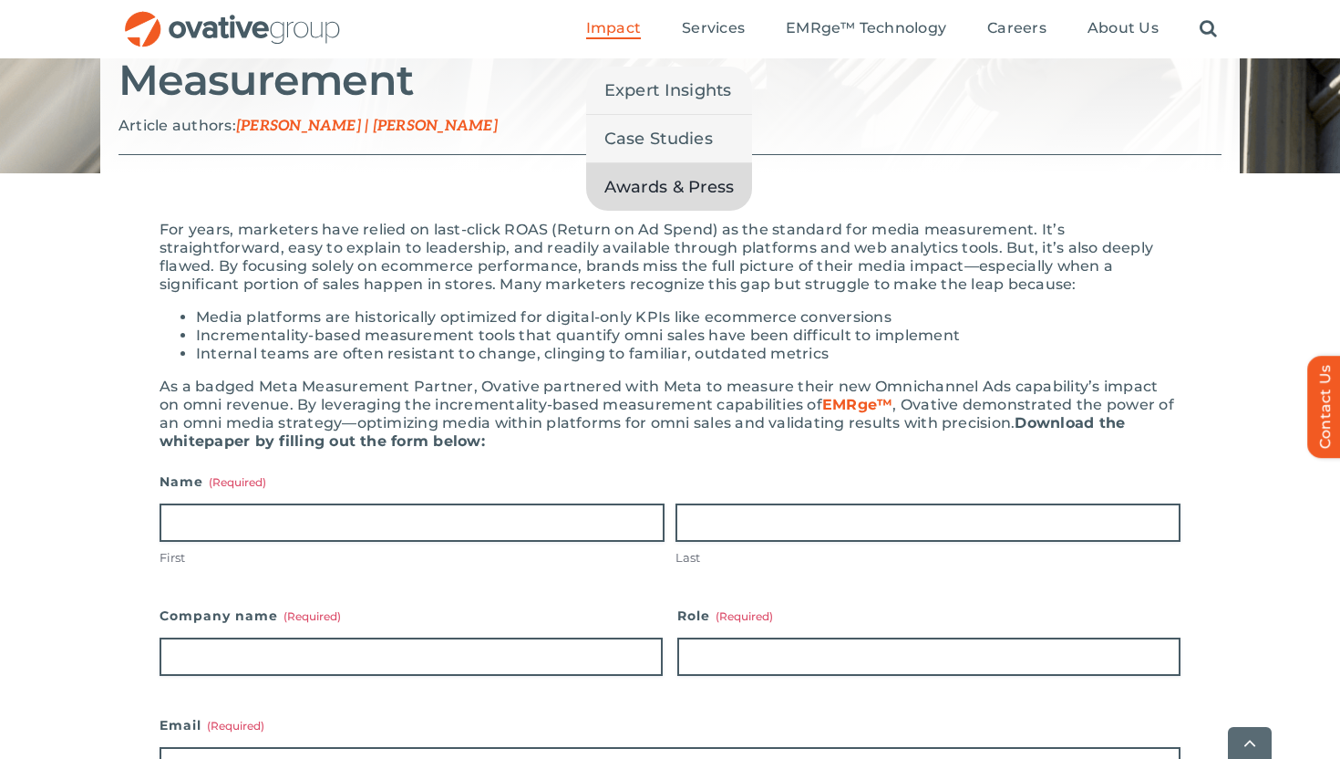
scroll to position [308, 0]
